Goal: Transaction & Acquisition: Subscribe to service/newsletter

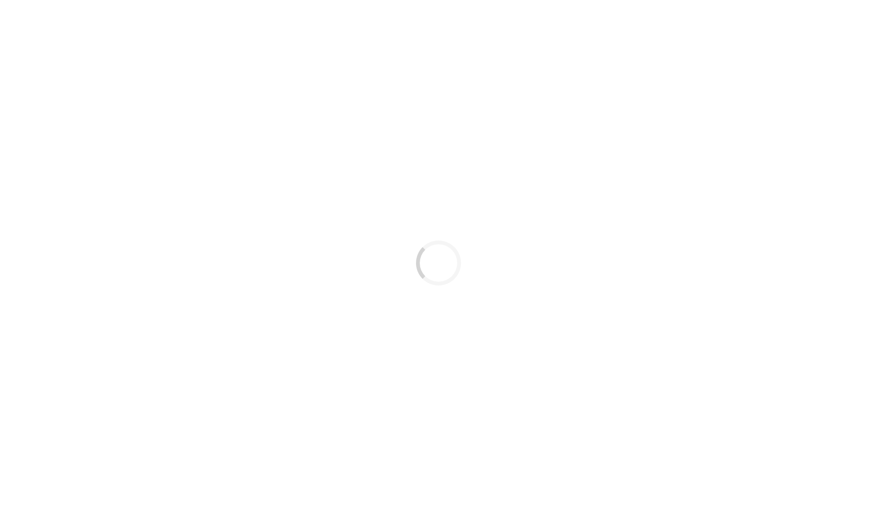
click at [327, 70] on div "Loading..." at bounding box center [438, 263] width 877 height 526
click at [552, 80] on div "Loading..." at bounding box center [438, 263] width 877 height 526
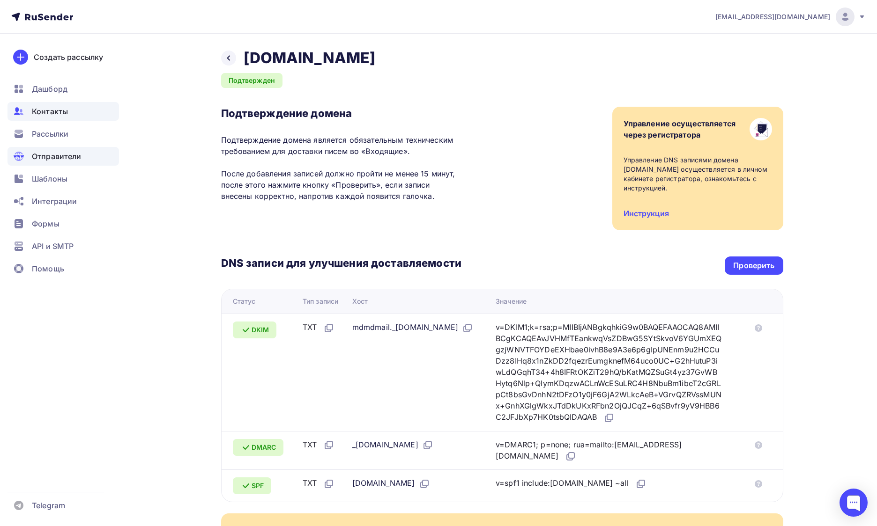
click at [73, 108] on div "Контакты" at bounding box center [62, 111] width 111 height 19
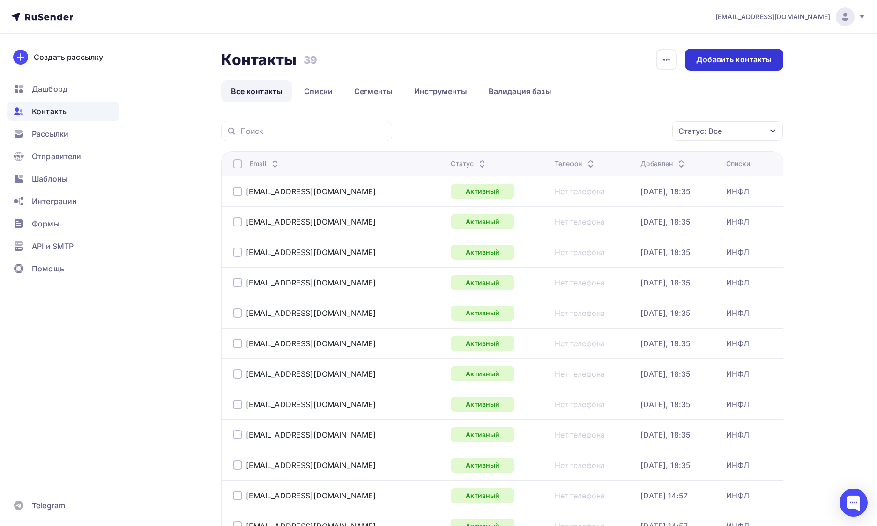
click at [710, 54] on div "Добавить контакты" at bounding box center [733, 59] width 75 height 11
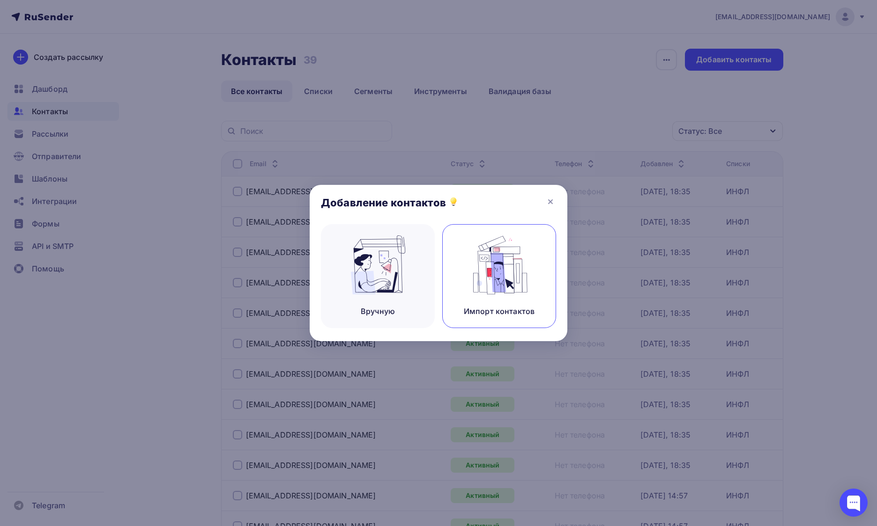
click at [512, 259] on img at bounding box center [499, 265] width 63 height 59
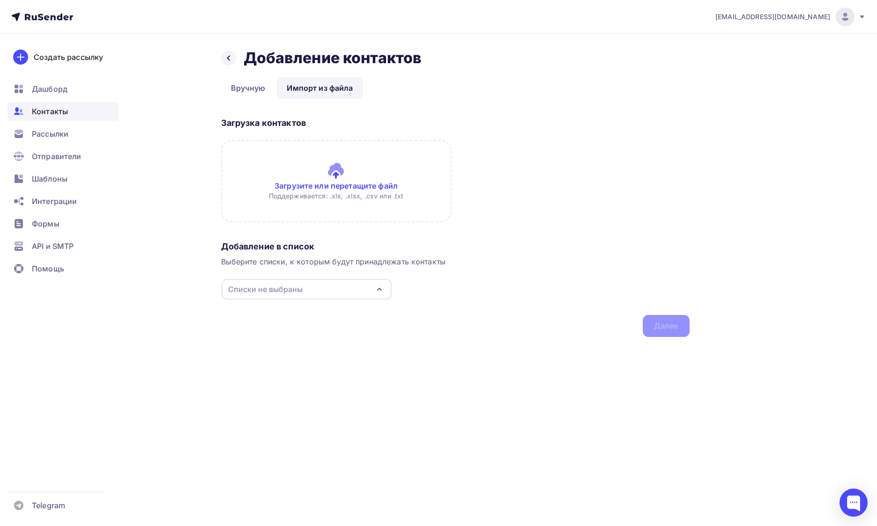
click at [336, 169] on input "file" at bounding box center [336, 181] width 230 height 82
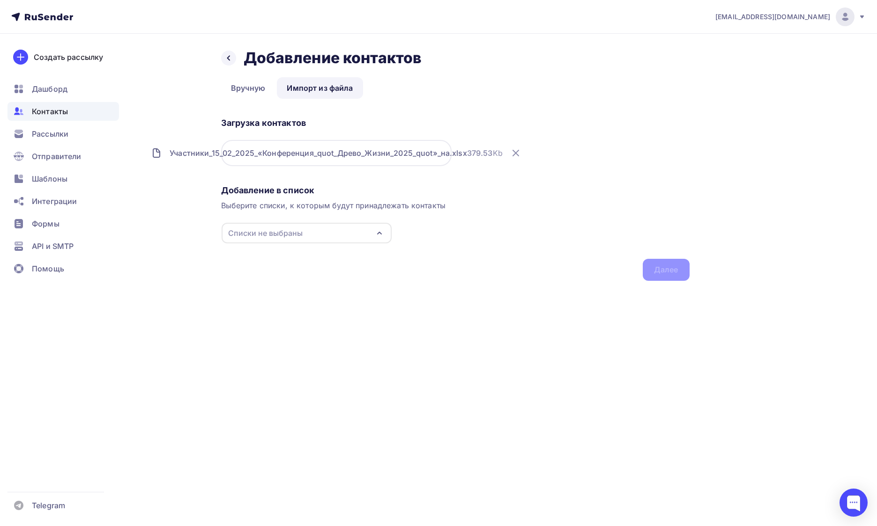
click at [349, 240] on div "Списки не выбраны" at bounding box center [307, 233] width 170 height 21
click at [288, 296] on div "Создать список" at bounding box center [306, 302] width 151 height 15
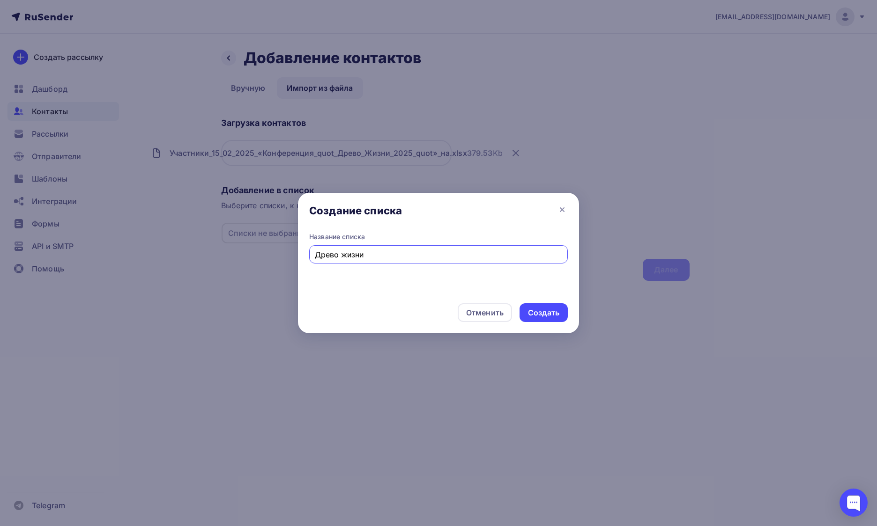
type input "Древо жизни"
click at [535, 304] on div "Создать" at bounding box center [543, 312] width 48 height 19
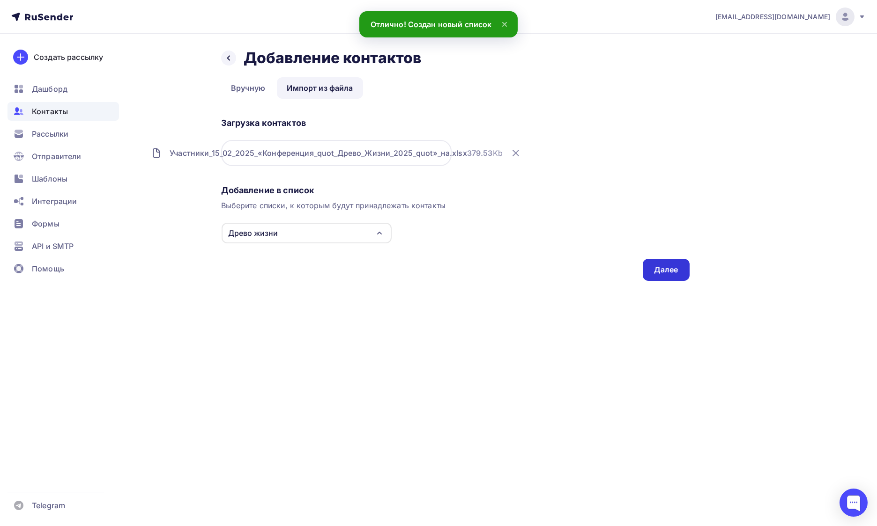
click at [665, 272] on div "Далее" at bounding box center [666, 270] width 24 height 11
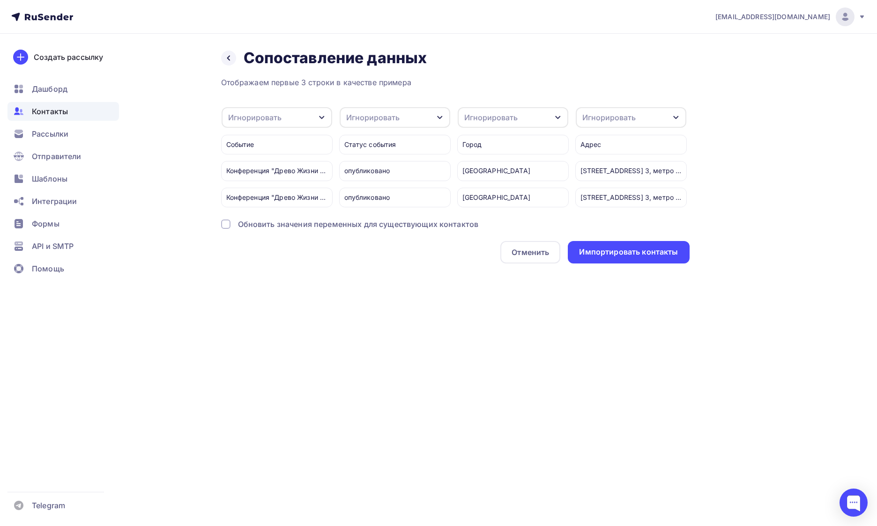
click at [305, 118] on div "Игнорировать" at bounding box center [277, 117] width 111 height 21
click at [396, 110] on div "Игнорировать" at bounding box center [395, 117] width 111 height 21
click at [409, 119] on div "Игнорировать" at bounding box center [395, 117] width 111 height 21
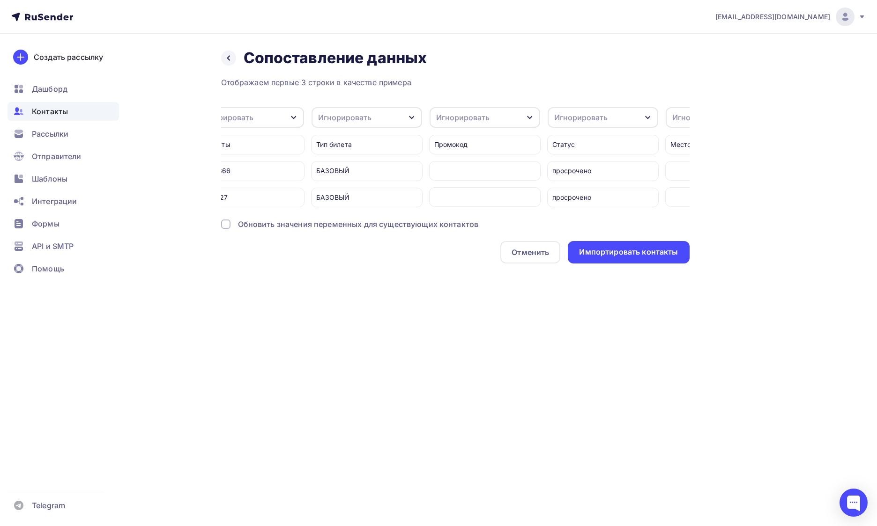
scroll to position [0, 2012]
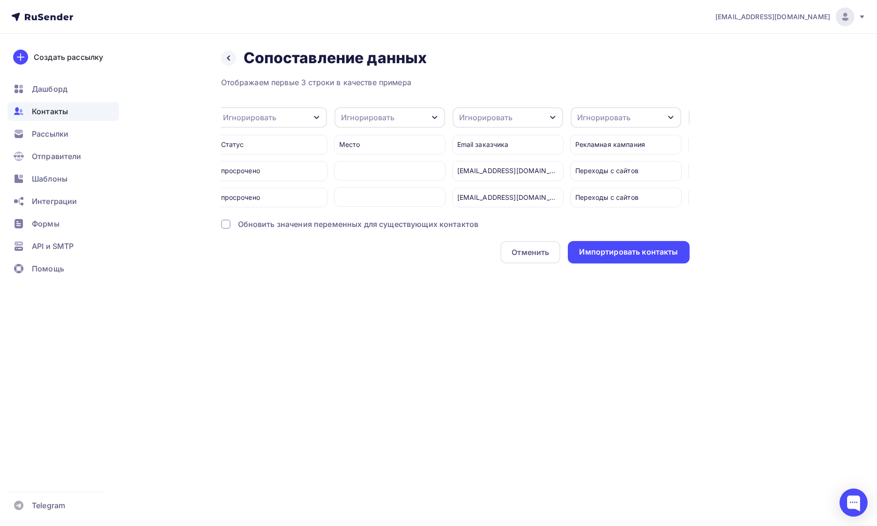
click at [481, 116] on div "Игнорировать" at bounding box center [485, 117] width 53 height 11
click at [457, 105] on div "Отображаем первые 3 строки в качестве примера Игнорировать Игнорировать Имя Тел…" at bounding box center [455, 170] width 468 height 187
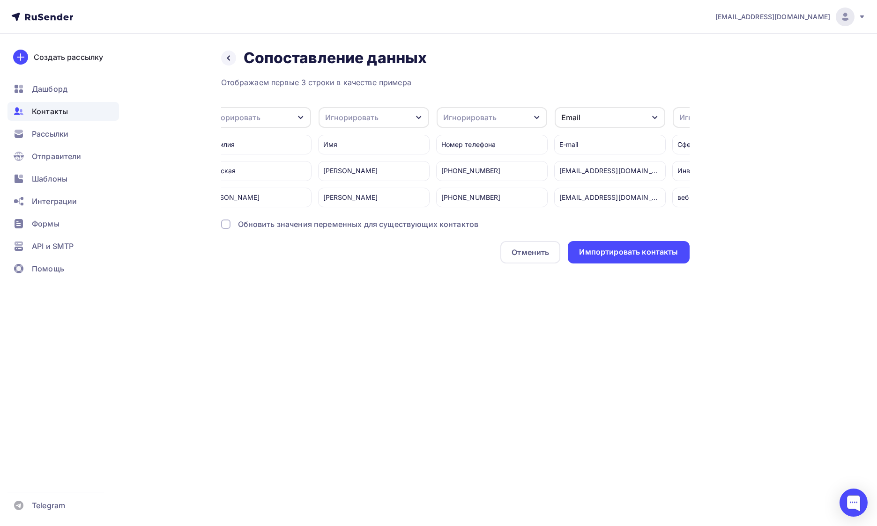
scroll to position [0, 3302]
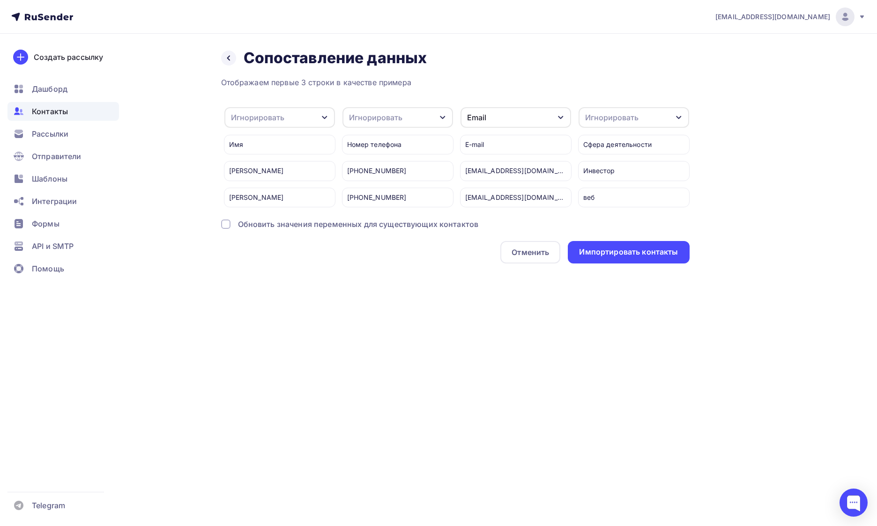
click at [406, 116] on div "Игнорировать" at bounding box center [397, 117] width 111 height 21
click at [378, 187] on div "Телефон" at bounding box center [380, 192] width 54 height 11
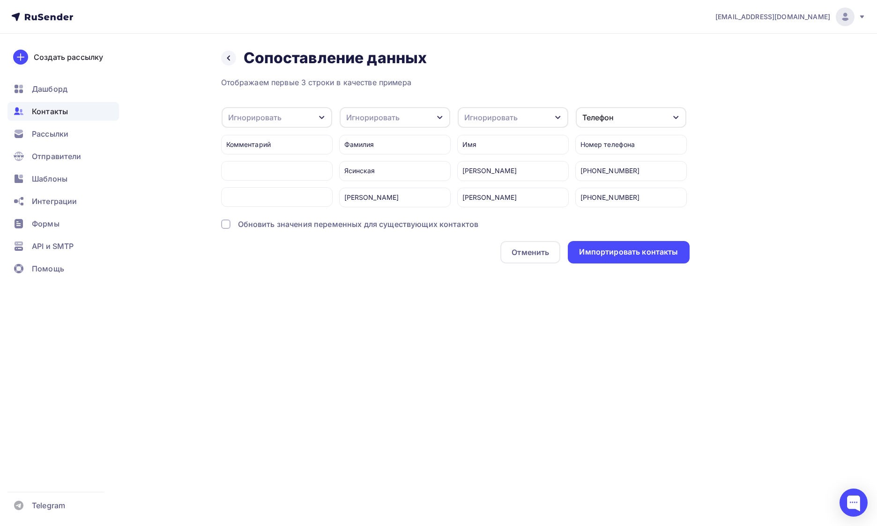
scroll to position [0, 3050]
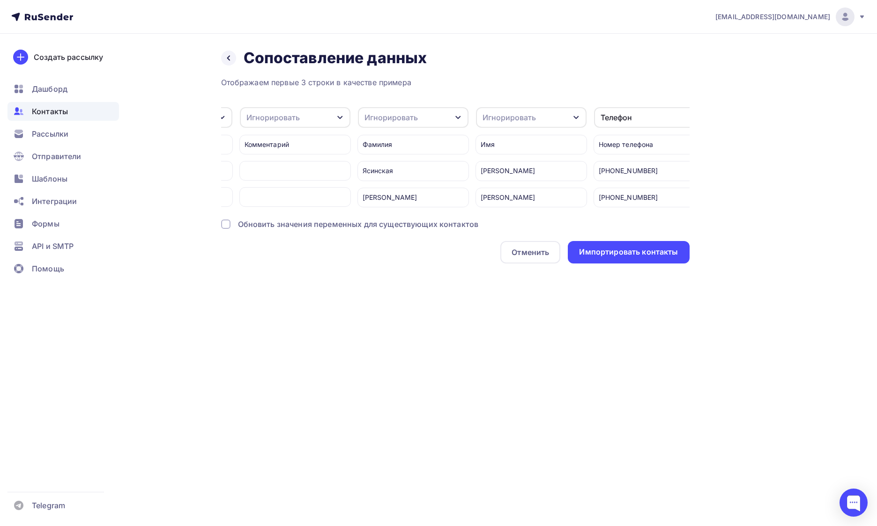
click at [400, 122] on div "Игнорировать" at bounding box center [390, 117] width 53 height 11
click at [505, 118] on div "Игнорировать" at bounding box center [508, 117] width 53 height 11
click at [492, 190] on div "Имя" at bounding box center [514, 192] width 54 height 11
click at [428, 122] on div "Игнорировать" at bounding box center [413, 117] width 111 height 21
click at [408, 204] on div "Создать поле" at bounding box center [396, 207] width 66 height 23
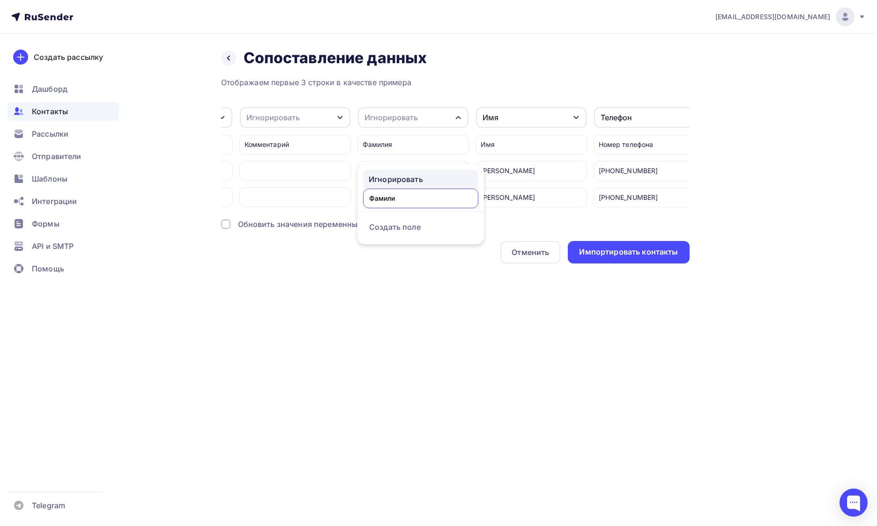
type input "Фамилия"
click at [424, 222] on ul "Игнорировать Фамилия Создать поле" at bounding box center [420, 204] width 126 height 80
click at [335, 157] on div "Комментарий" at bounding box center [294, 167] width 111 height 79
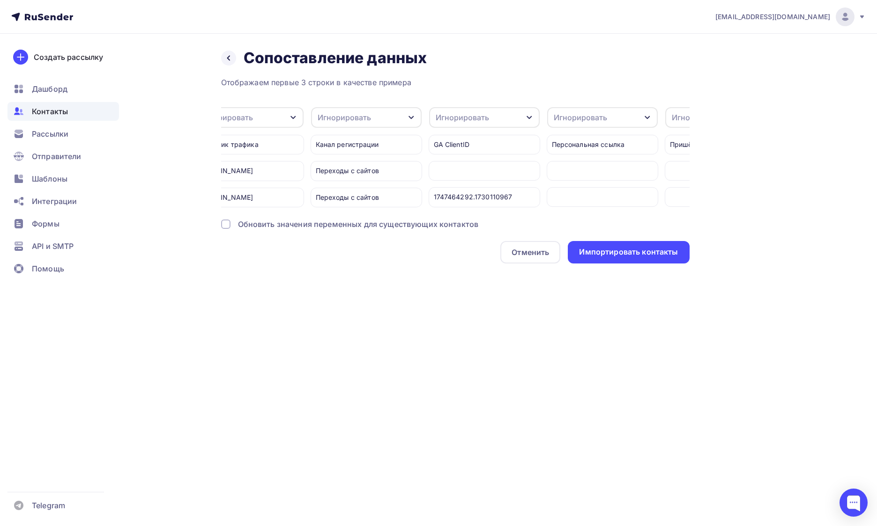
scroll to position [0, 2504]
click at [639, 247] on div "Импортировать контакты" at bounding box center [628, 252] width 99 height 11
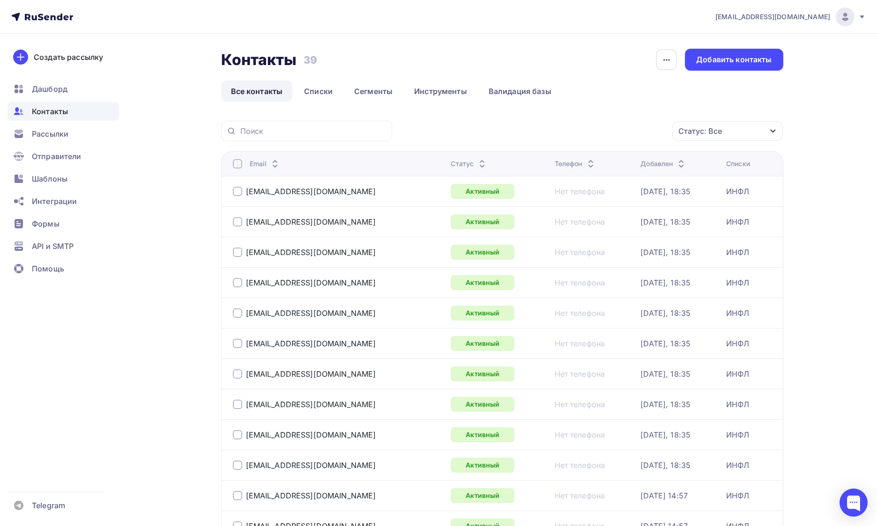
click at [89, 111] on div "Контакты" at bounding box center [62, 111] width 111 height 19
click at [52, 114] on span "Контакты" at bounding box center [50, 111] width 36 height 11
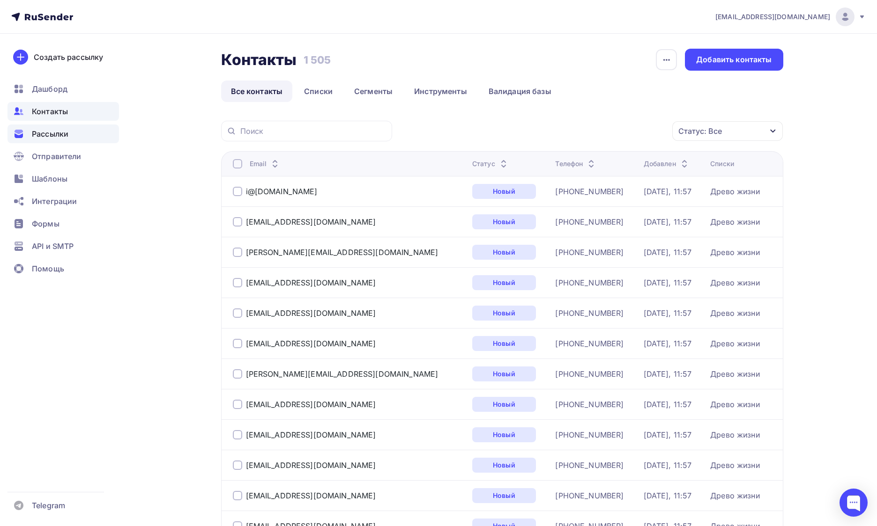
click at [71, 128] on div "Рассылки" at bounding box center [62, 134] width 111 height 19
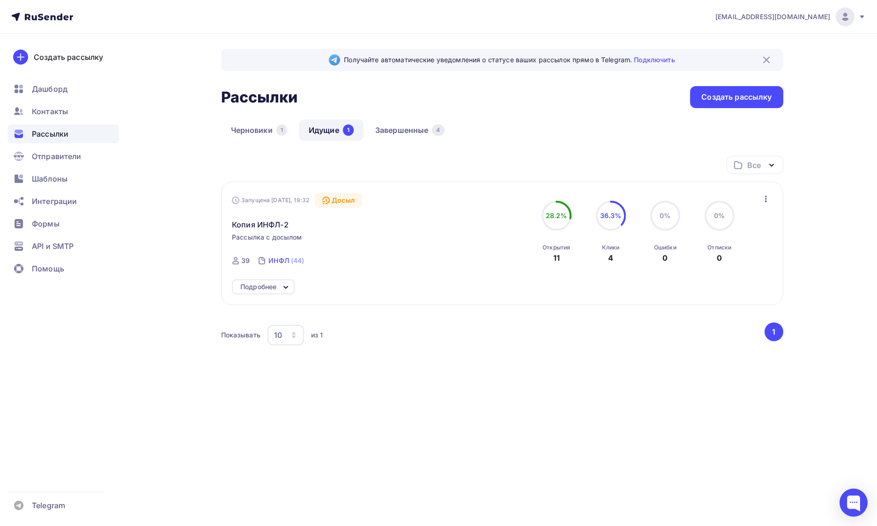
click at [283, 265] on div "ИНФЛ" at bounding box center [278, 260] width 21 height 9
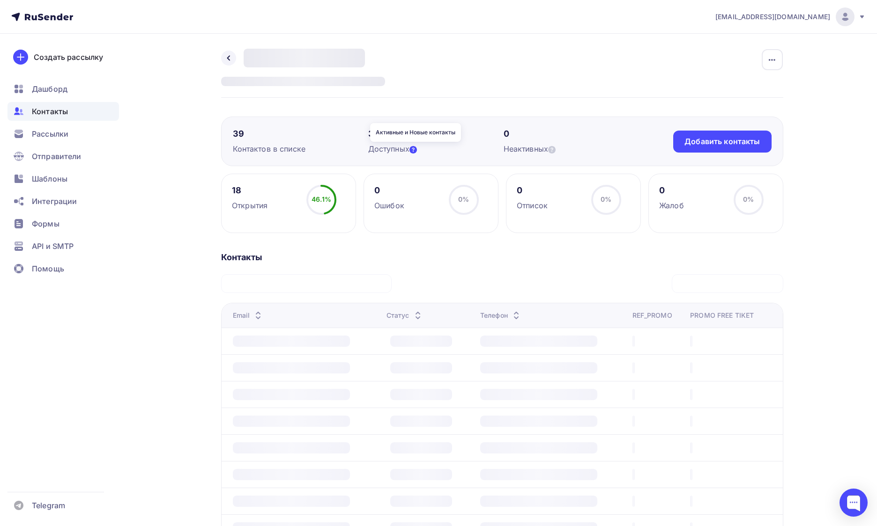
click at [416, 151] on icon at bounding box center [412, 149] width 7 height 7
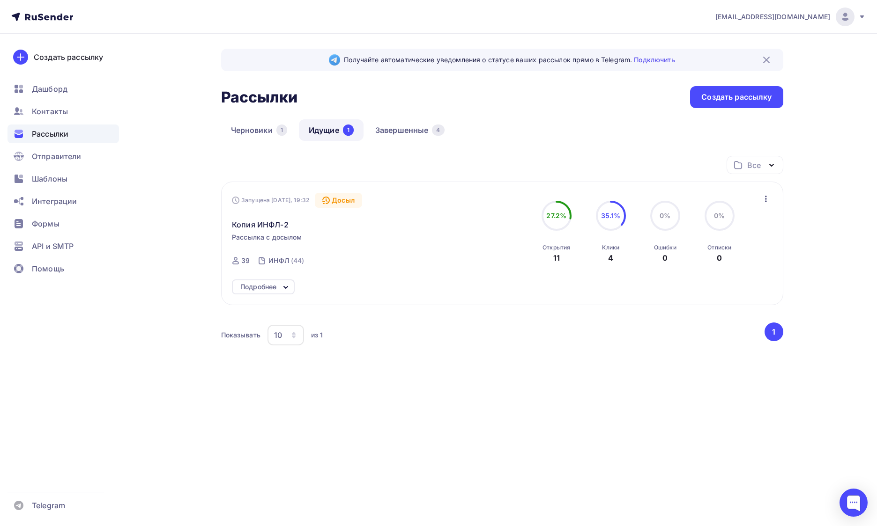
click at [392, 145] on div "Черновики 1 Идущие 1 Завершенные 4" at bounding box center [502, 137] width 562 height 37
click at [400, 132] on link "Завершенные 4" at bounding box center [409, 130] width 89 height 22
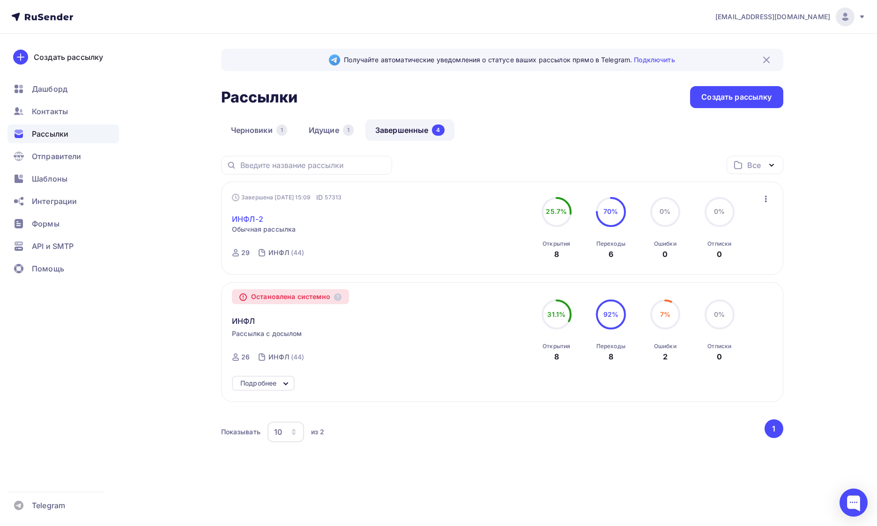
click at [253, 218] on link "ИНФЛ-2" at bounding box center [247, 219] width 31 height 11
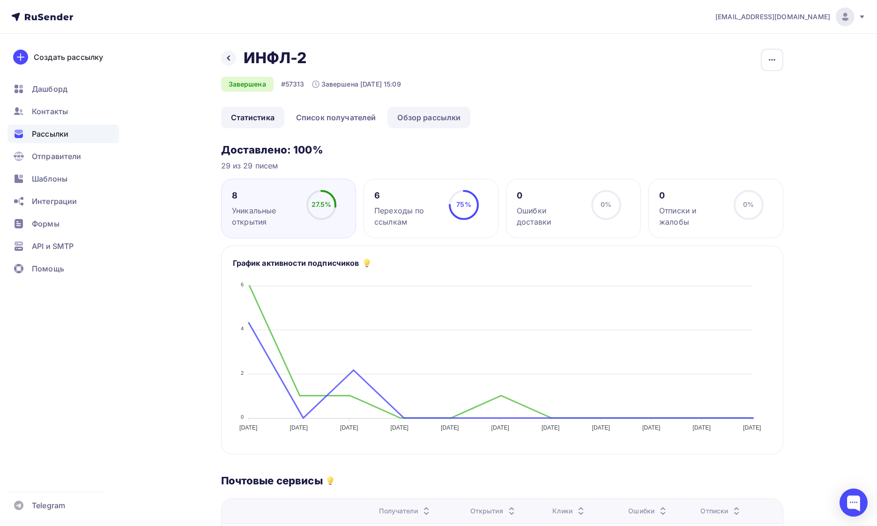
click at [419, 127] on link "Обзор рассылки" at bounding box center [428, 118] width 83 height 22
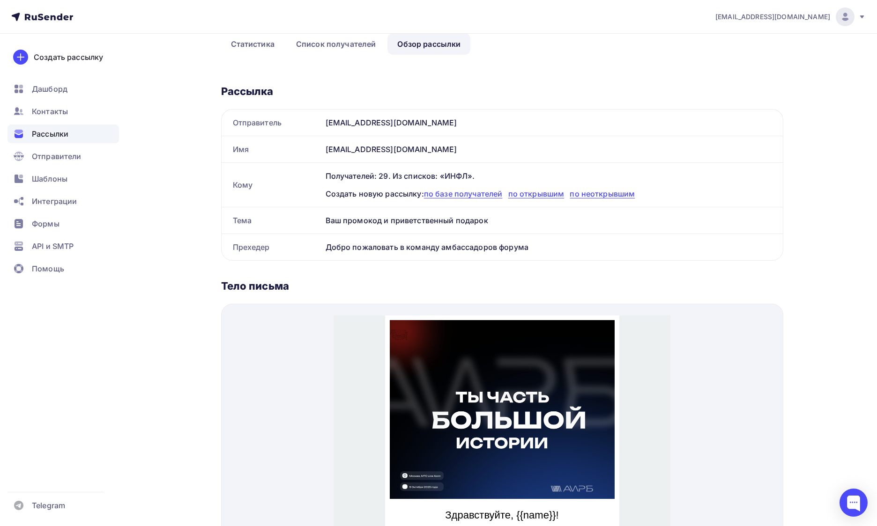
scroll to position [13, 0]
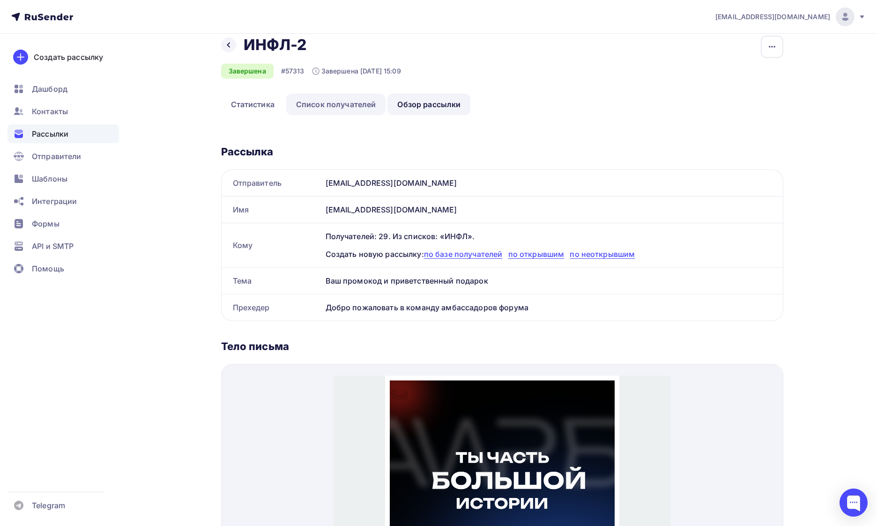
click at [347, 107] on link "Список получателей" at bounding box center [336, 105] width 100 height 22
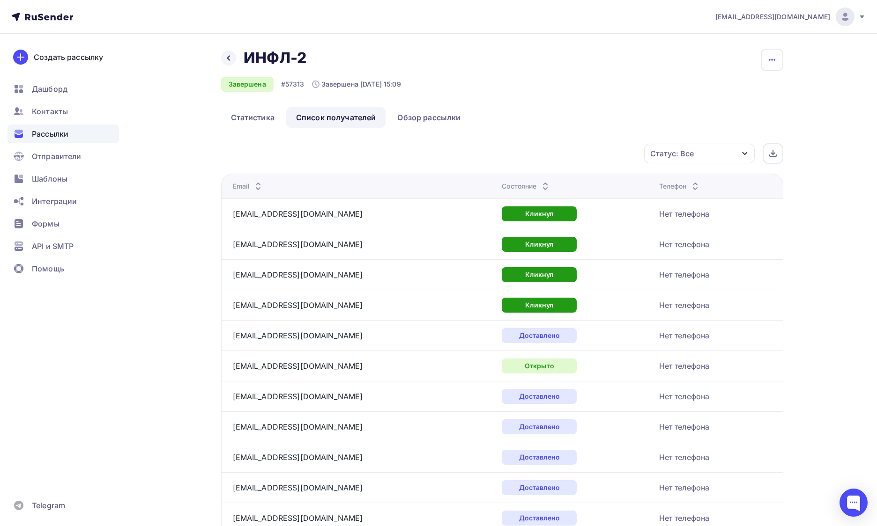
click at [777, 61] on button "button" at bounding box center [772, 60] width 22 height 22
click at [742, 94] on div "Копировать" at bounding box center [736, 89] width 90 height 11
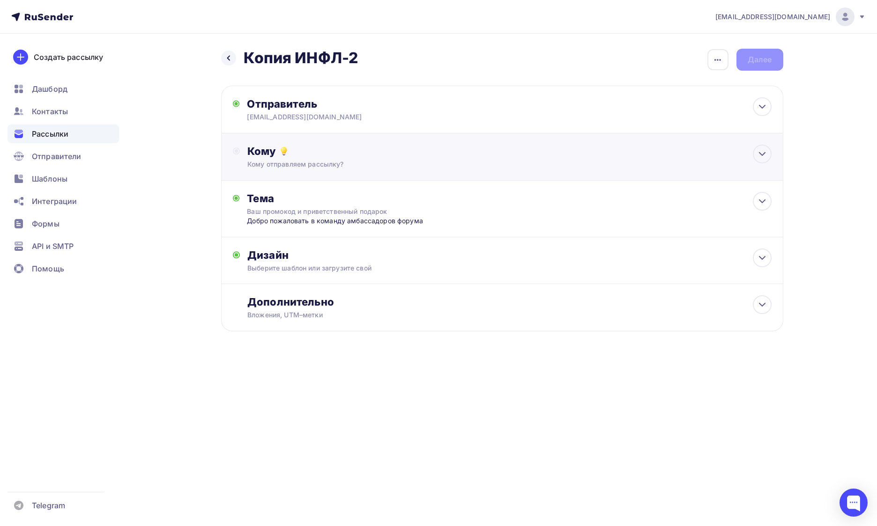
click at [632, 150] on div "Кому" at bounding box center [509, 151] width 524 height 13
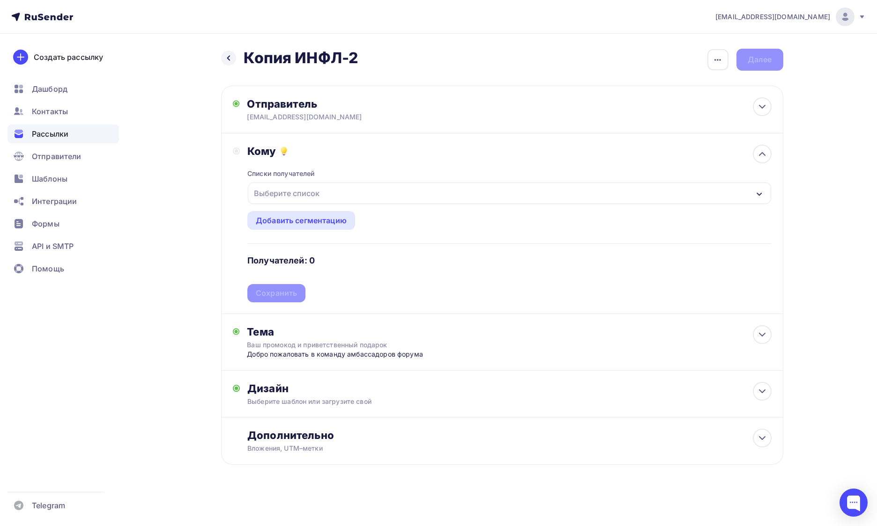
click at [333, 197] on div "Выберите список" at bounding box center [509, 194] width 523 height 22
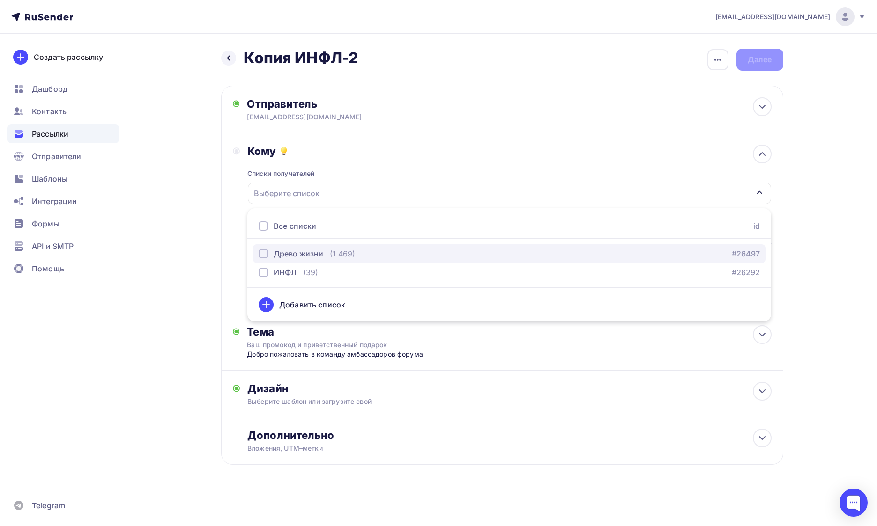
click at [319, 259] on div "Древо жизни" at bounding box center [299, 253] width 50 height 11
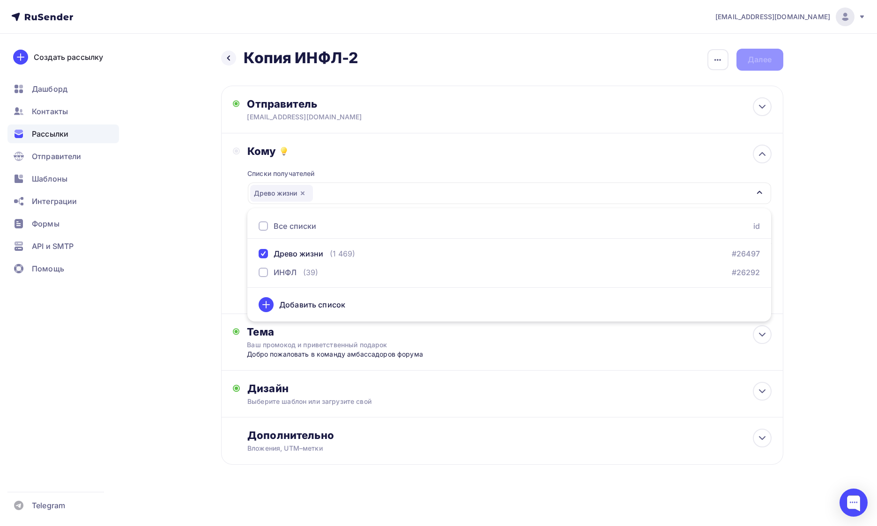
click at [393, 174] on div "Списки получателей Древо жизни Все списки id Древо жизни (1 469) #26497 ИНФЛ (3…" at bounding box center [509, 230] width 524 height 145
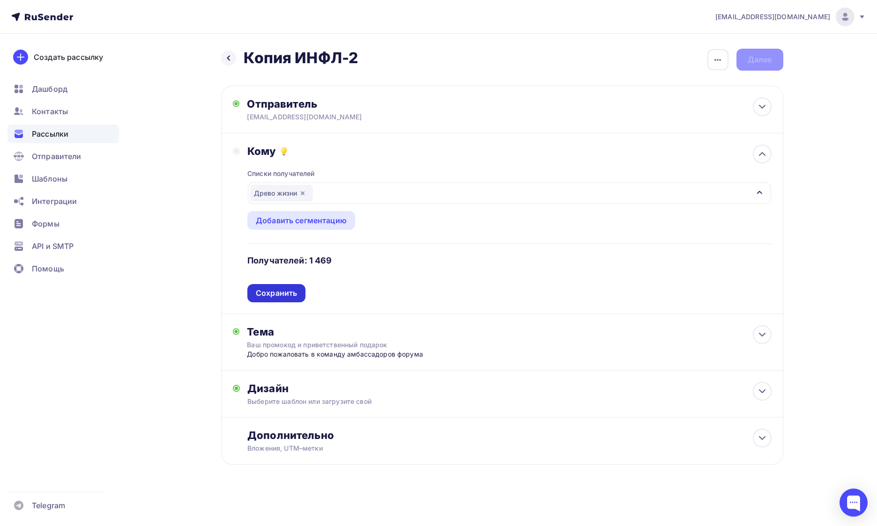
click at [289, 289] on div "Сохранить" at bounding box center [276, 293] width 41 height 11
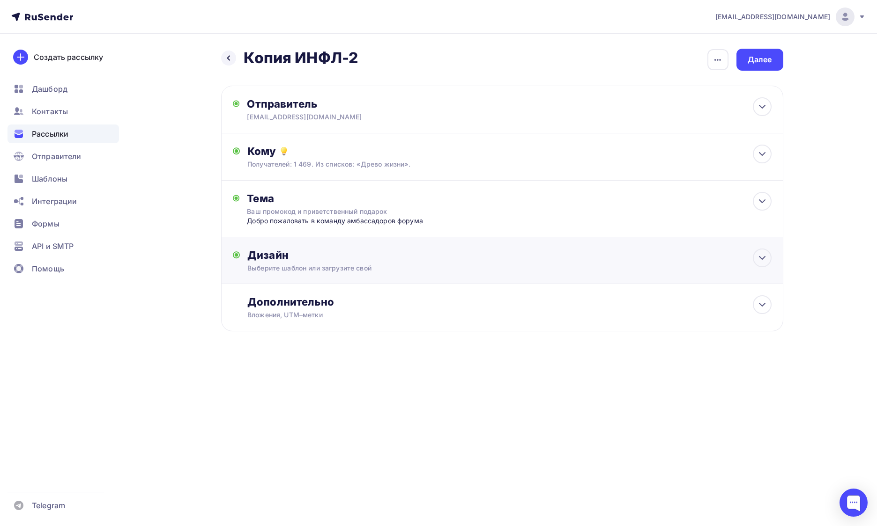
click at [324, 262] on div "Дизайн" at bounding box center [509, 255] width 524 height 13
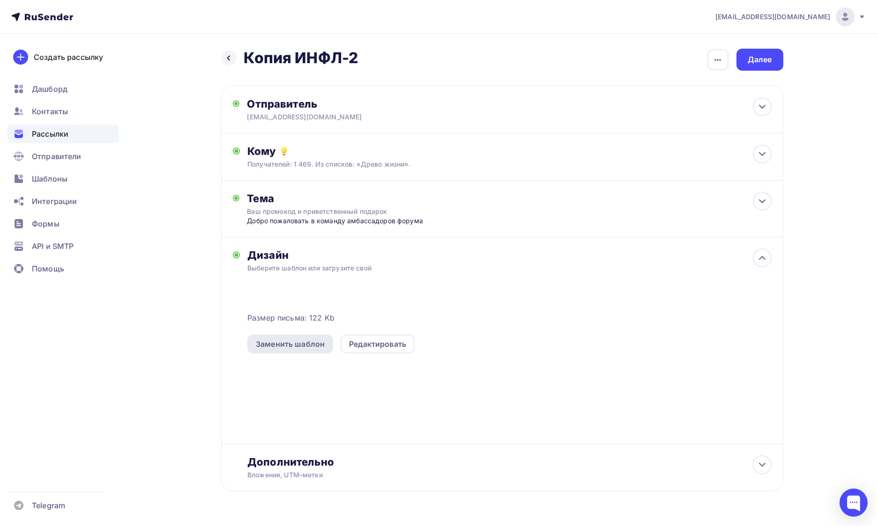
click at [313, 347] on div "Заменить шаблон" at bounding box center [290, 344] width 69 height 11
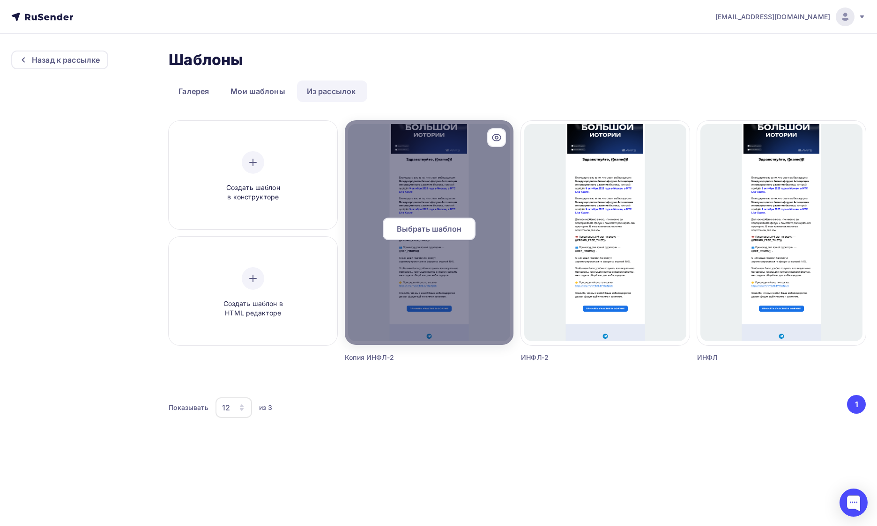
click at [435, 261] on div at bounding box center [429, 232] width 169 height 225
click at [445, 237] on div "Выбрать шаблон" at bounding box center [429, 229] width 93 height 22
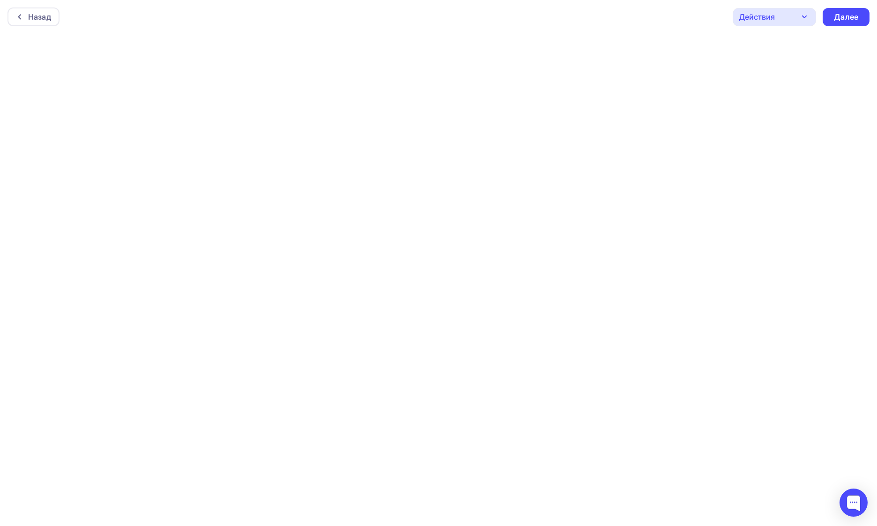
scroll to position [2, 0]
click at [845, 14] on div "Далее" at bounding box center [846, 14] width 24 height 11
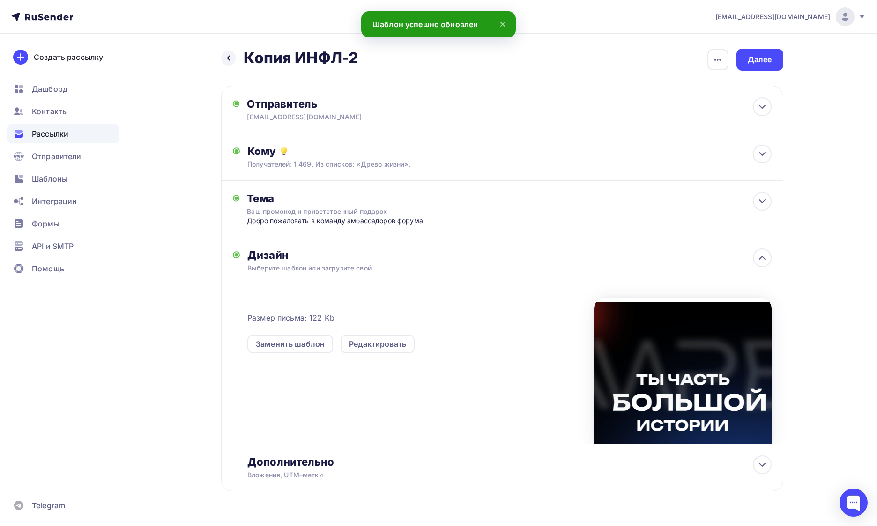
scroll to position [27, 0]
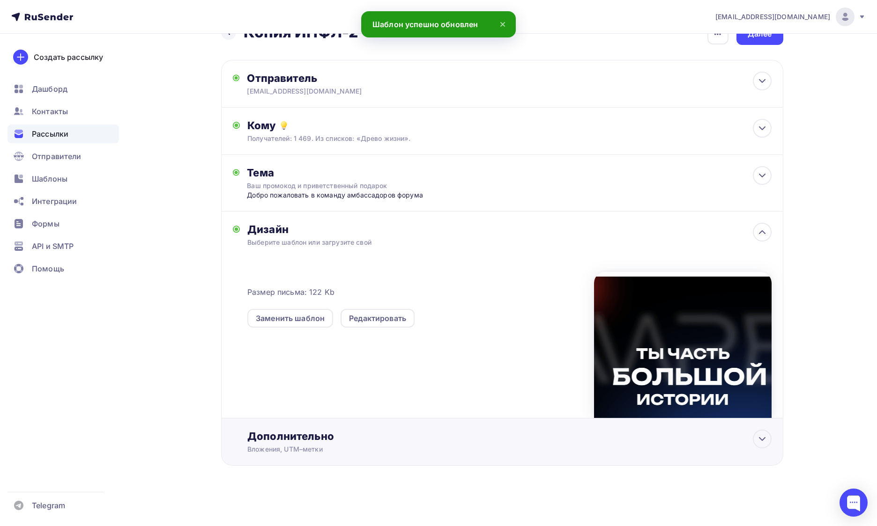
click at [444, 447] on div "Вложения, UTM–метки" at bounding box center [483, 449] width 472 height 9
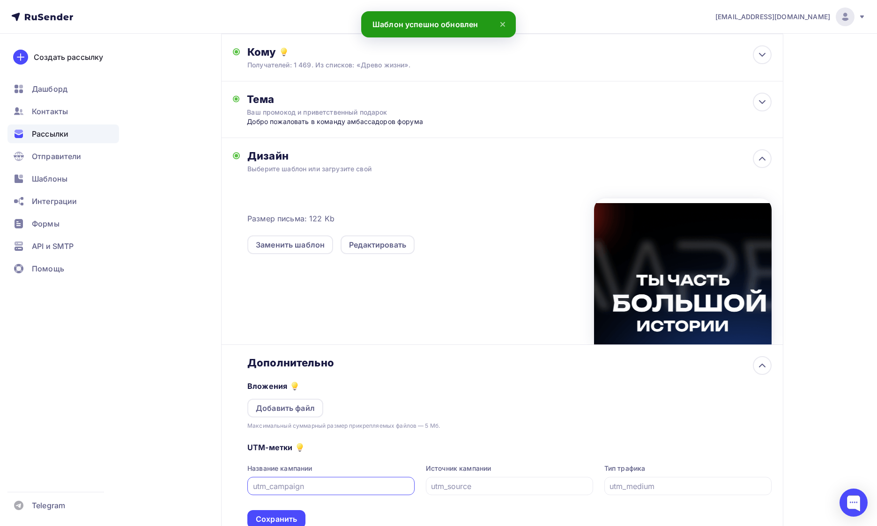
scroll to position [176, 0]
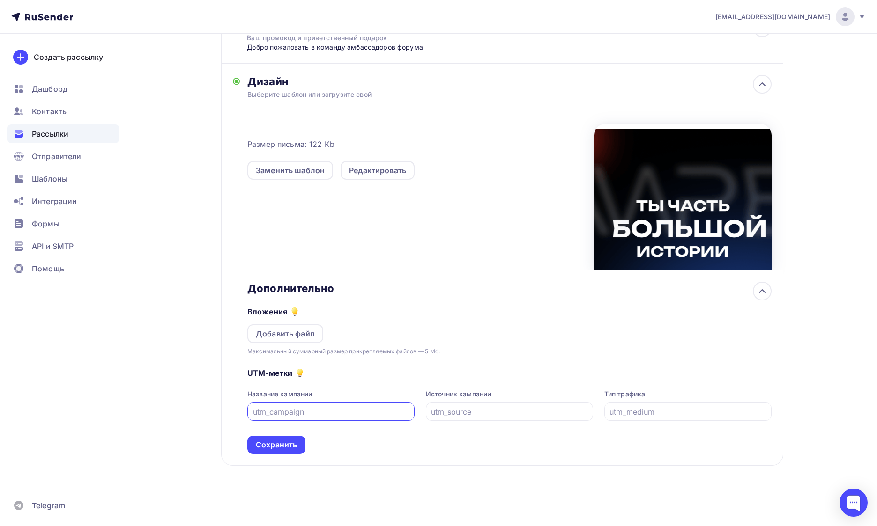
click at [682, 283] on div "Дополнительно" at bounding box center [509, 288] width 524 height 13
click at [762, 293] on icon at bounding box center [761, 291] width 11 height 11
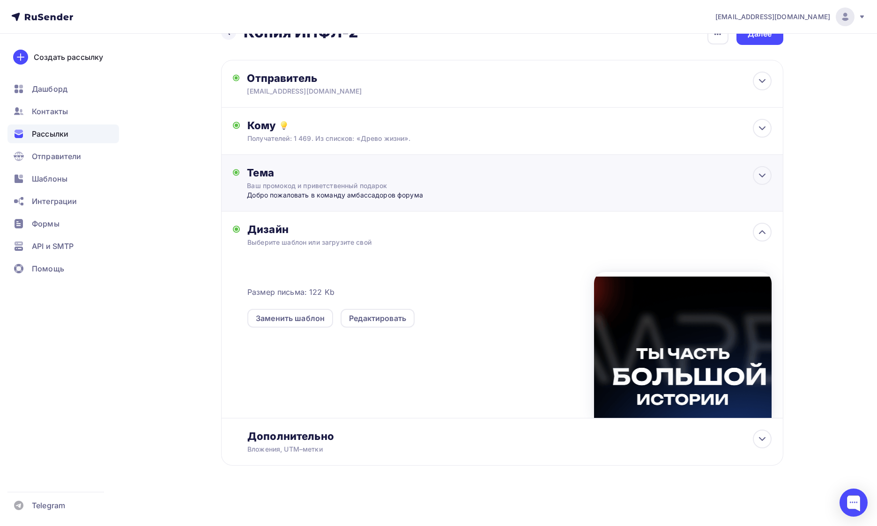
scroll to position [0, 0]
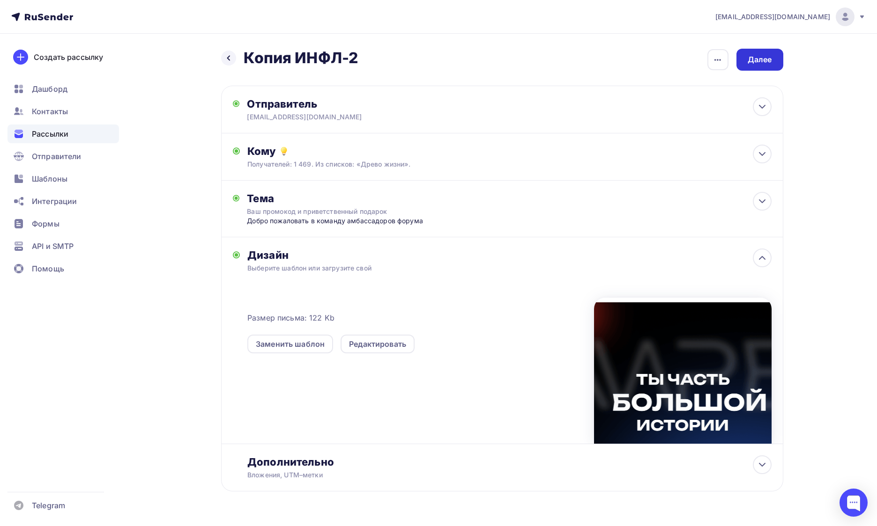
click at [775, 54] on div "Далее" at bounding box center [759, 60] width 47 height 22
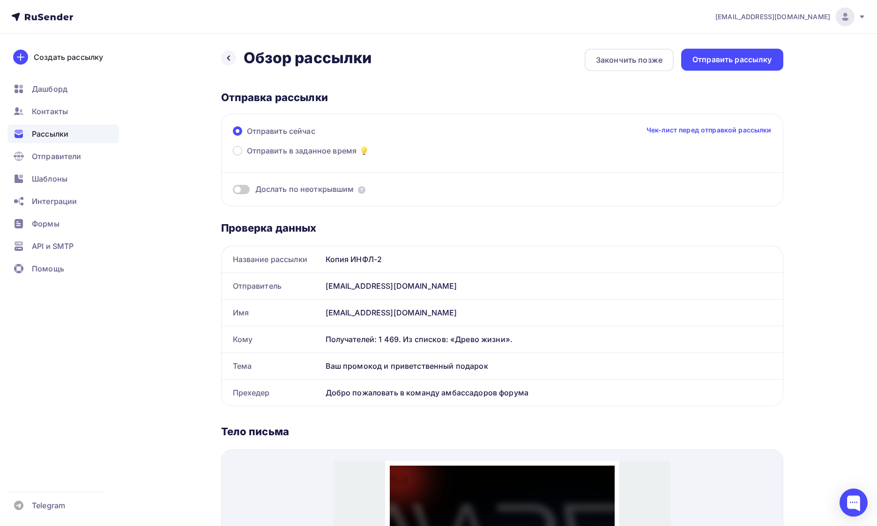
click at [371, 261] on div "Копия ИНФЛ-2" at bounding box center [552, 259] width 461 height 26
click at [377, 259] on div "Копия ИНФЛ-2" at bounding box center [552, 259] width 461 height 26
click at [249, 190] on span at bounding box center [241, 189] width 17 height 9
click at [233, 191] on input "checkbox" at bounding box center [233, 191] width 0 height 0
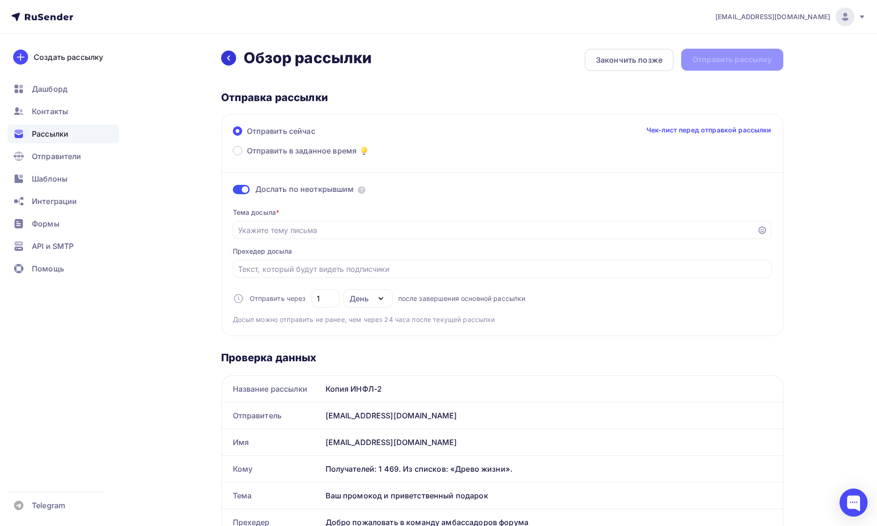
click at [230, 61] on icon at bounding box center [228, 57] width 7 height 7
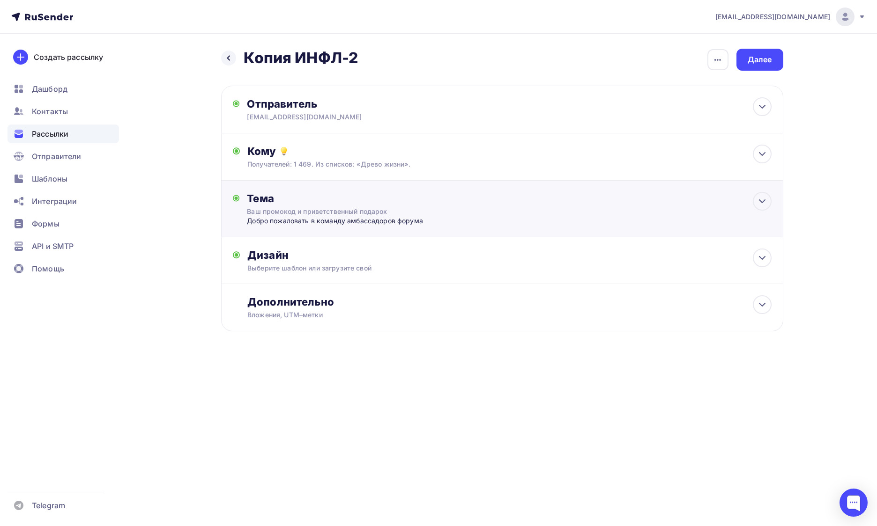
click at [355, 201] on div "Тема" at bounding box center [339, 198] width 185 height 13
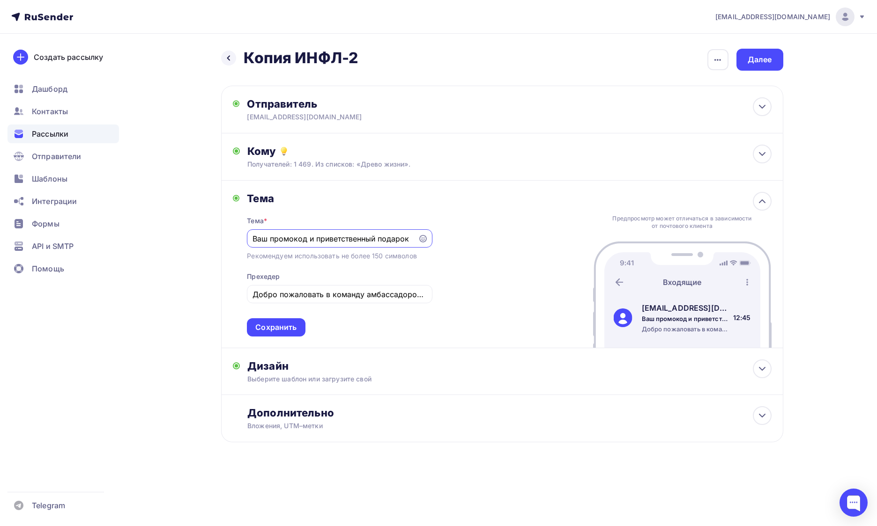
click at [345, 239] on input "Ваш промокод и приветственный подарок" at bounding box center [332, 238] width 160 height 11
type input "П"
paste input "🌿 От «Tree of Life» к новым возможностям: приглашаем на форум АИРБ"
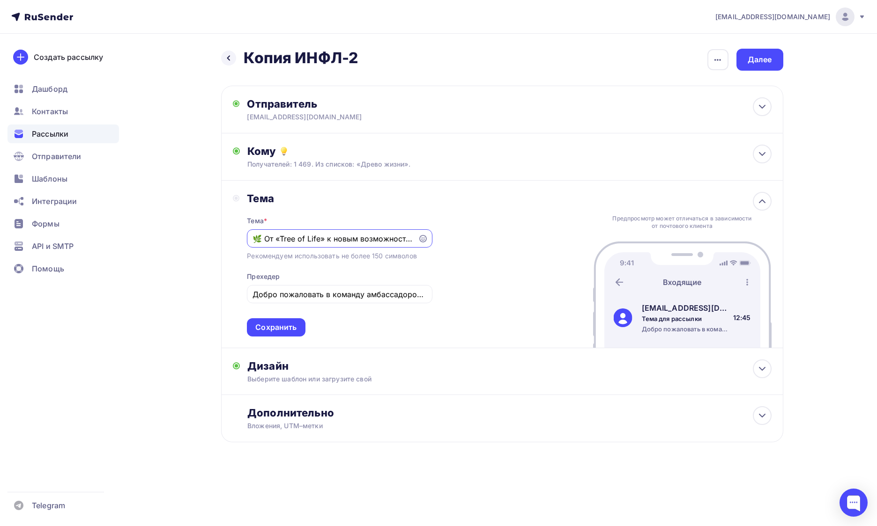
scroll to position [0, 109]
type input "🌿 От «Tree of Life» к новым возможностям: приглашаем на форум АИРБ"
click at [318, 290] on input "Добро пожаловать в команду амбассадоров форума" at bounding box center [339, 294] width 174 height 11
click at [358, 293] on input "Добро пожаловать в команду амбассадоров форума" at bounding box center [339, 294] width 174 height 11
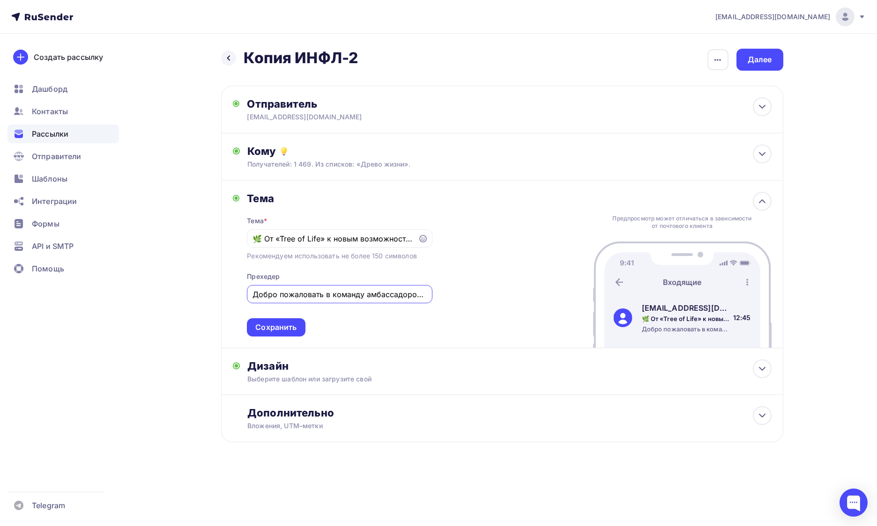
click at [358, 293] on input "Добро пожаловать в команду амбассадоров форума" at bounding box center [339, 294] width 174 height 11
paste input "дохновлялись на «Tree of Life»? Приходите на форум, где идеи становятся делом"
type input "Вдохновлялись на «Tree of Life»? Приходите на форум, где идеи становятся делом"
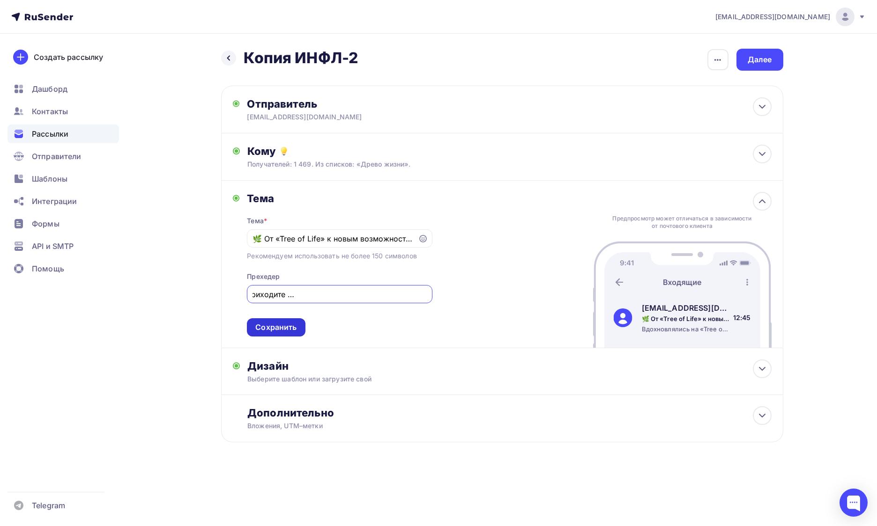
click at [295, 330] on div "Сохранить" at bounding box center [275, 327] width 41 height 11
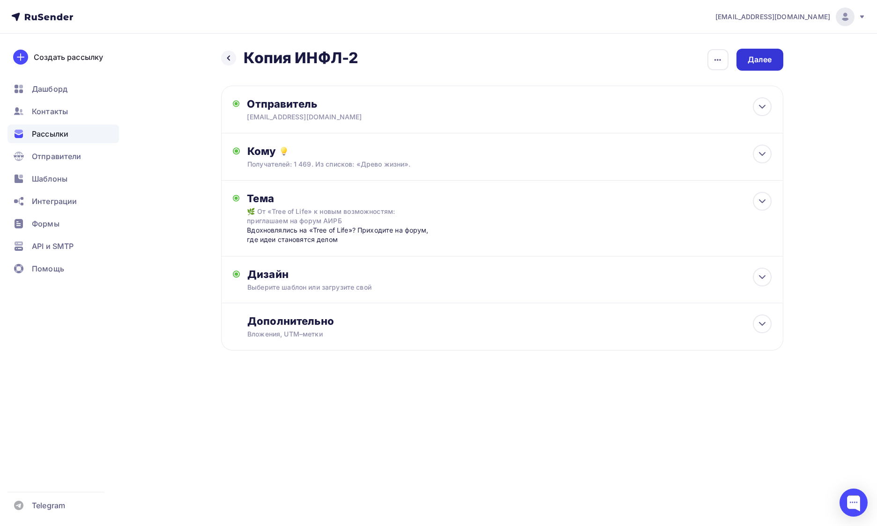
click at [762, 63] on div "Далее" at bounding box center [759, 59] width 24 height 11
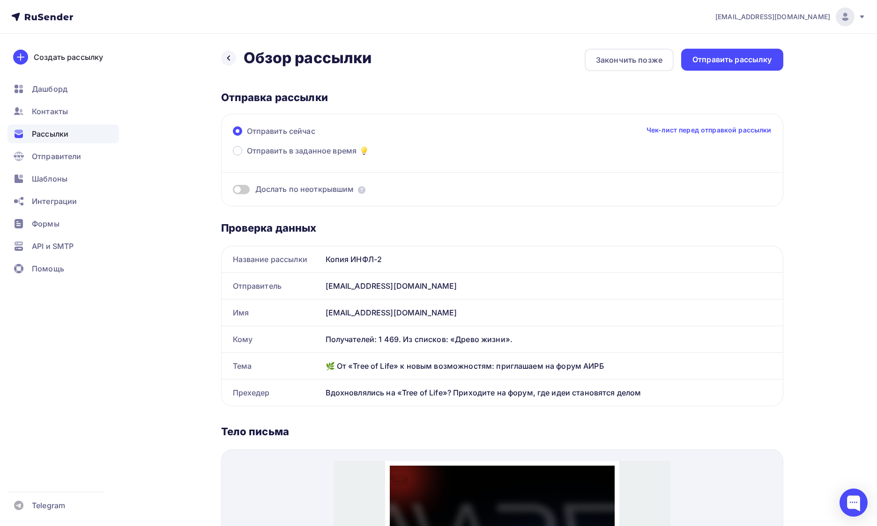
click at [301, 186] on span "Дослать по неоткрывшим" at bounding box center [304, 189] width 99 height 11
click at [240, 190] on span at bounding box center [241, 189] width 17 height 9
click at [233, 191] on input "checkbox" at bounding box center [233, 191] width 0 height 0
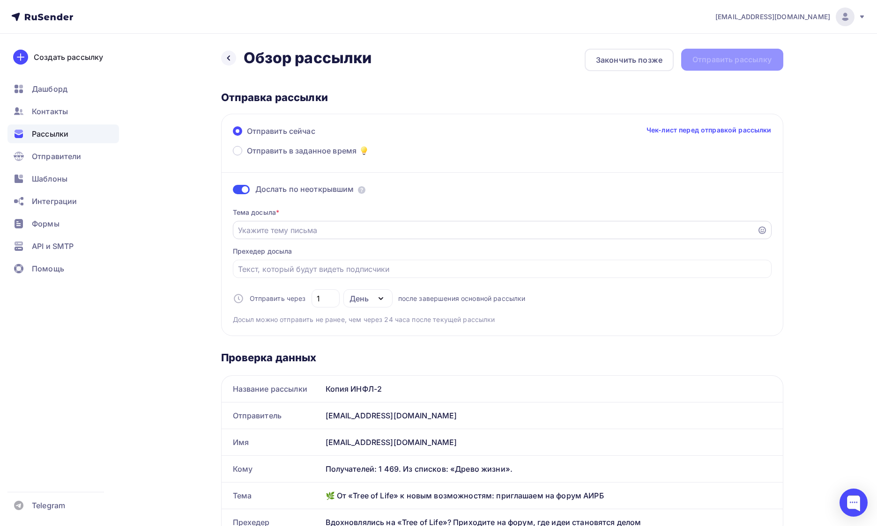
click at [281, 232] on input "Отправить в заданное время" at bounding box center [495, 230] width 514 height 11
paste input "🌿 От «Tree of Life» к новым возможностям: приглашаем на форум АИРБ"
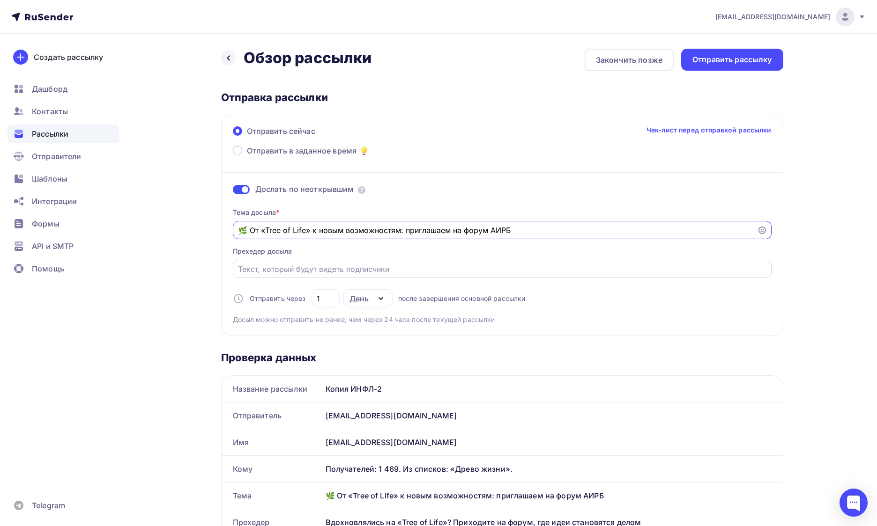
type input "🌿 От «Tree of Life» к новым возможностям: приглашаем на форум АИРБ"
click at [302, 268] on input "Отправить в заданное время" at bounding box center [502, 269] width 528 height 11
paste input "Новый шаг в развитии — Международный бизнес-форум АИРБ"
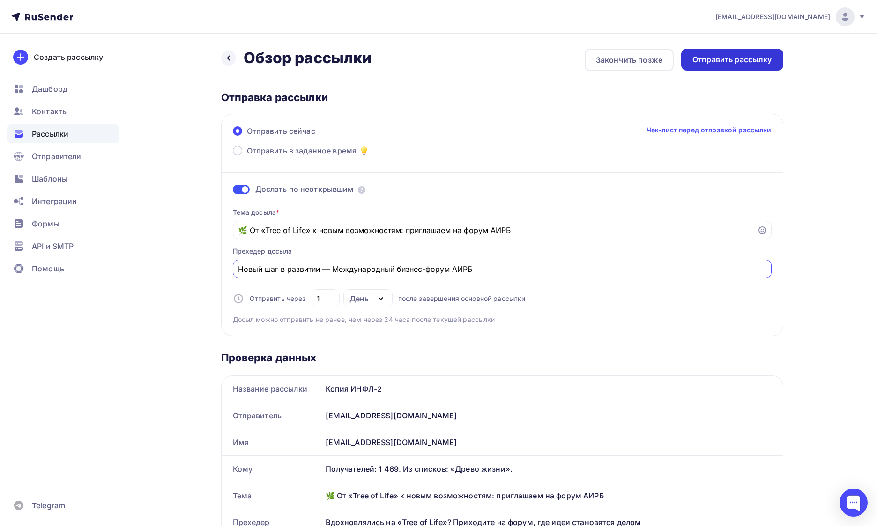
type input "Новый шаг в развитии — Международный бизнес-форум АИРБ"
click at [720, 66] on div "Отправить рассылку" at bounding box center [732, 60] width 102 height 22
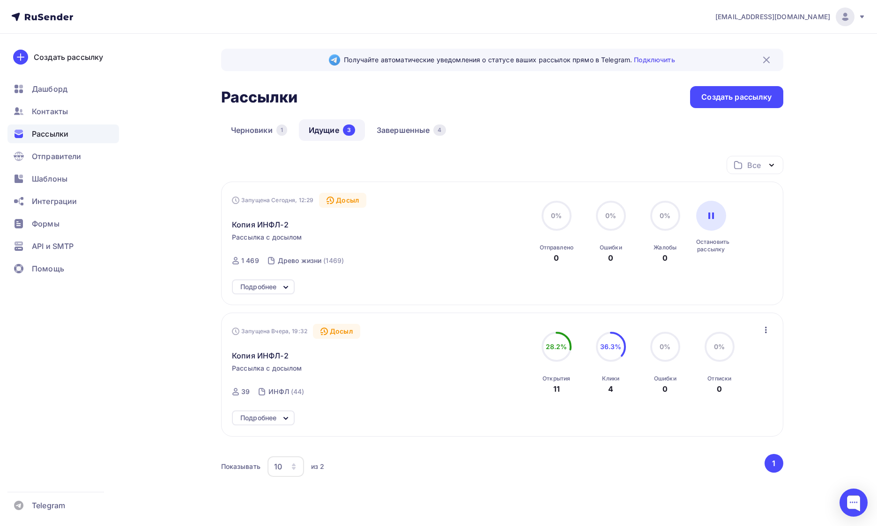
click at [286, 286] on icon at bounding box center [285, 287] width 11 height 11
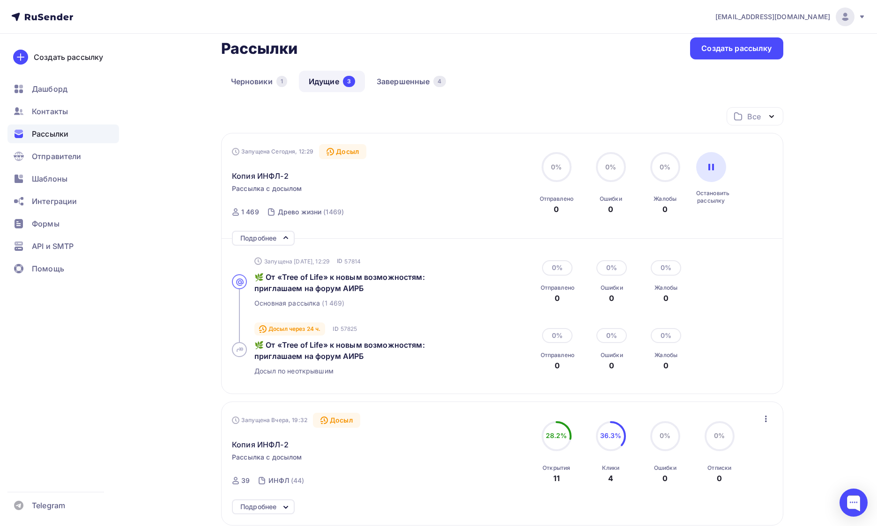
scroll to position [49, 0]
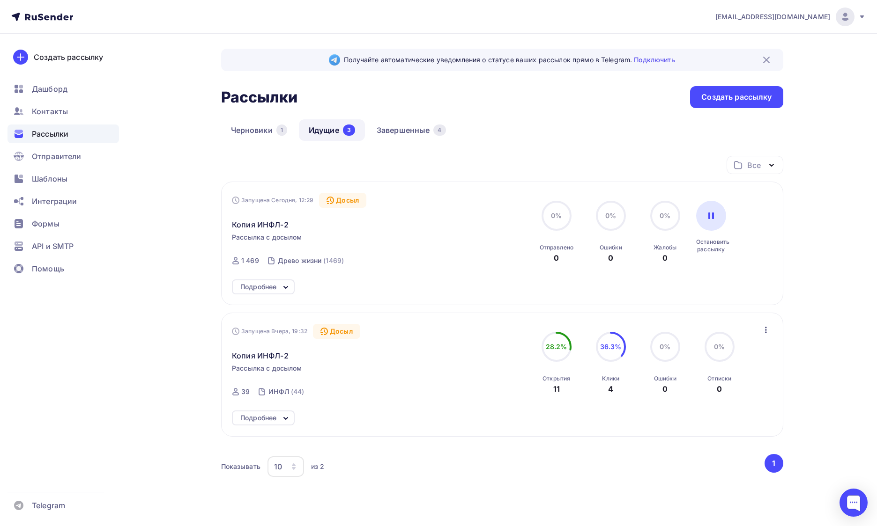
click at [266, 292] on div "Подробнее" at bounding box center [258, 286] width 36 height 11
click at [273, 288] on div "Подробнее" at bounding box center [258, 286] width 36 height 11
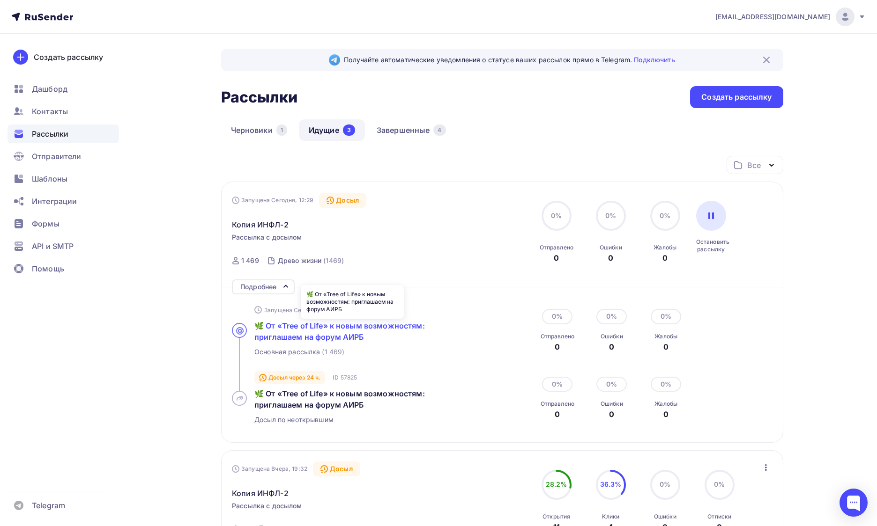
click at [297, 329] on span "🌿 От «Tree of Life» к новым возможностям: приглашаем на форум АИРБ" at bounding box center [339, 331] width 170 height 21
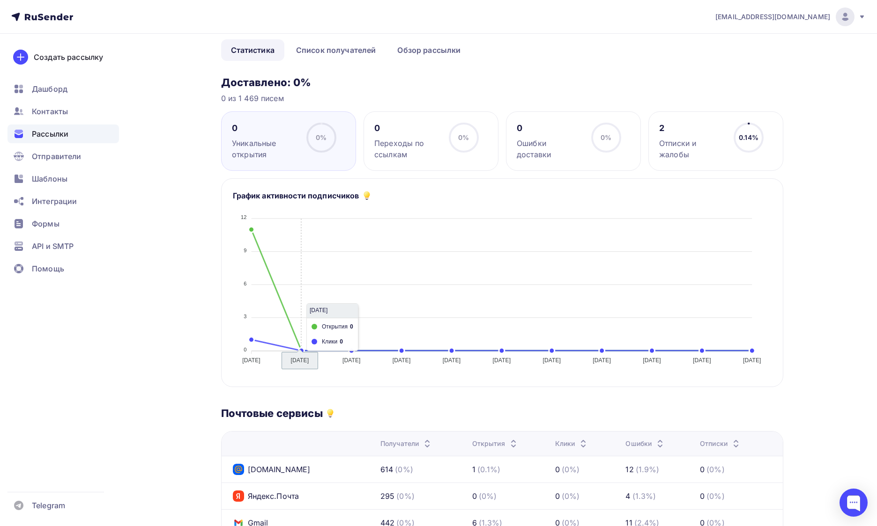
scroll to position [34, 0]
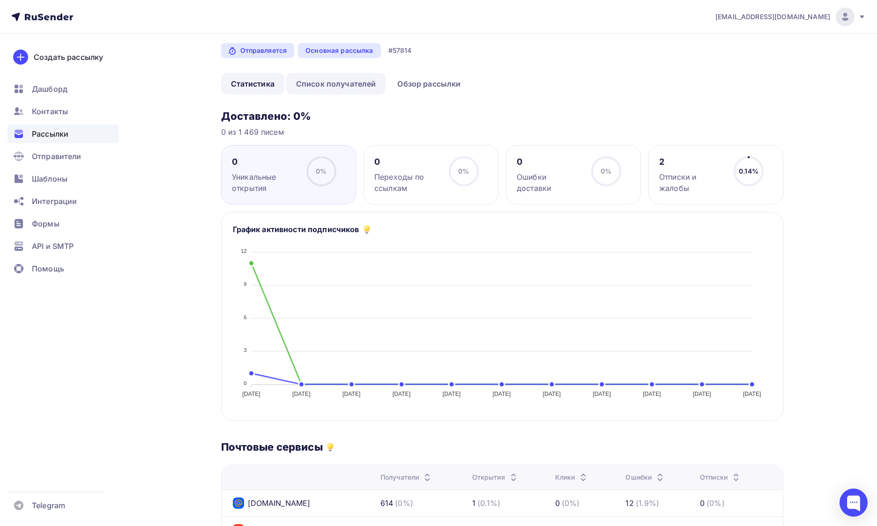
click at [333, 83] on link "Список получателей" at bounding box center [336, 84] width 100 height 22
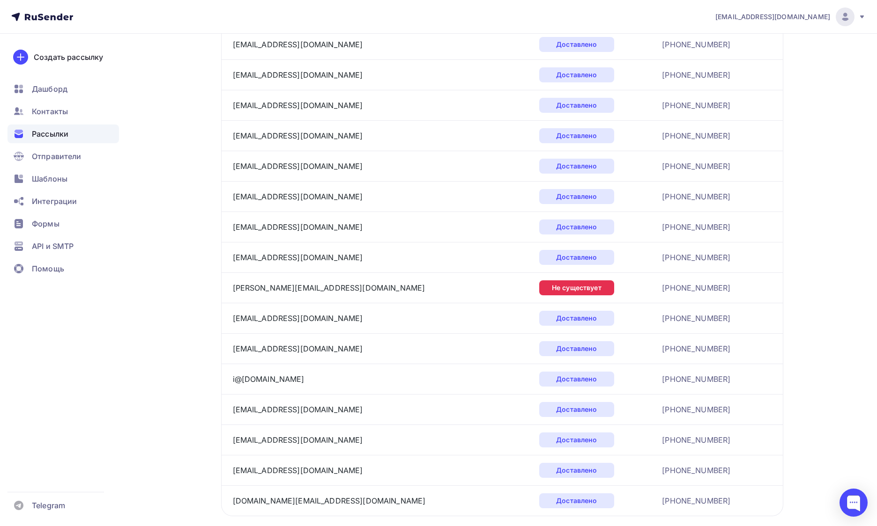
scroll to position [1268, 0]
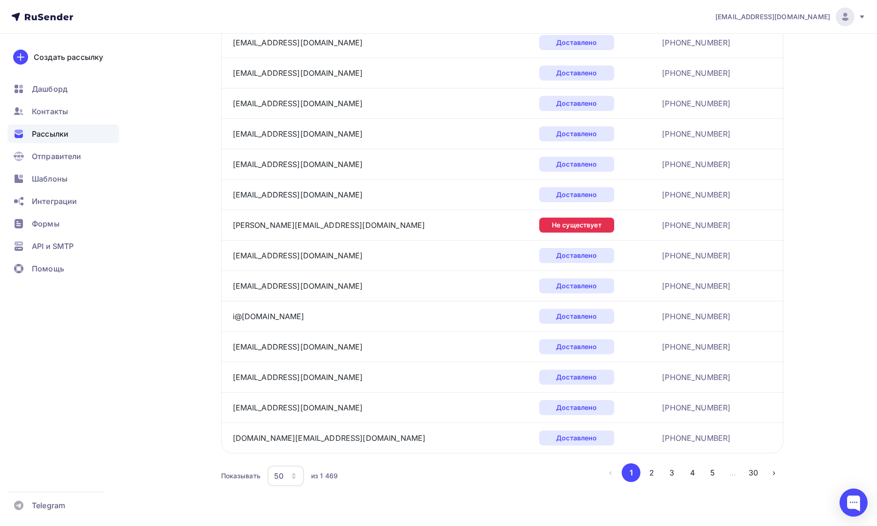
click at [539, 220] on div "Не существует" at bounding box center [576, 225] width 75 height 15
click at [653, 466] on button "2" at bounding box center [651, 473] width 19 height 19
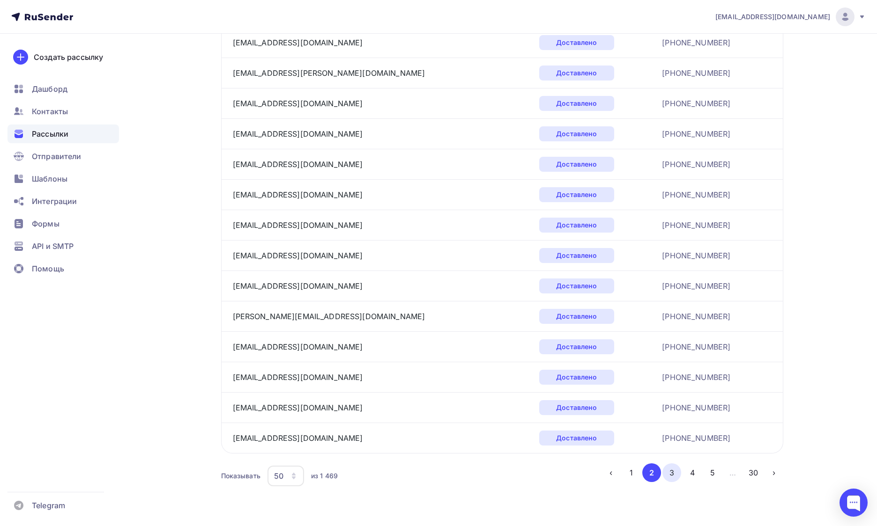
click at [673, 478] on button "3" at bounding box center [671, 473] width 19 height 19
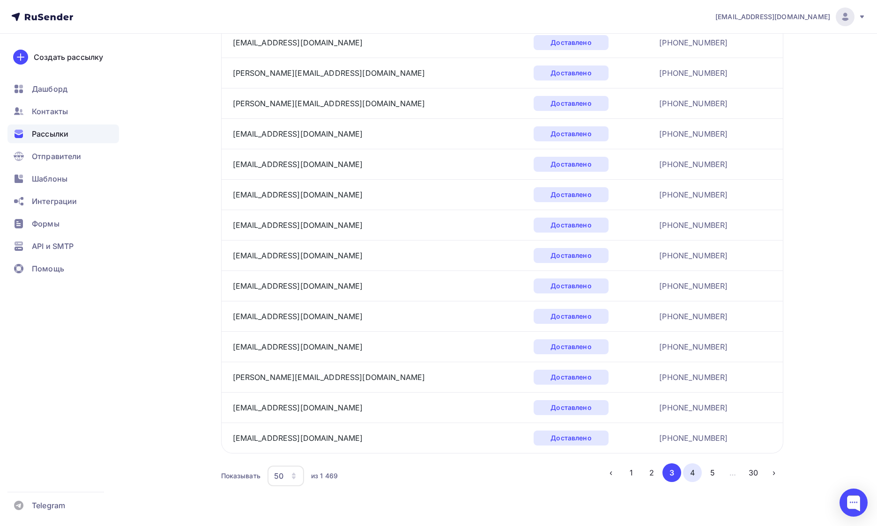
click at [694, 470] on button "4" at bounding box center [692, 473] width 19 height 19
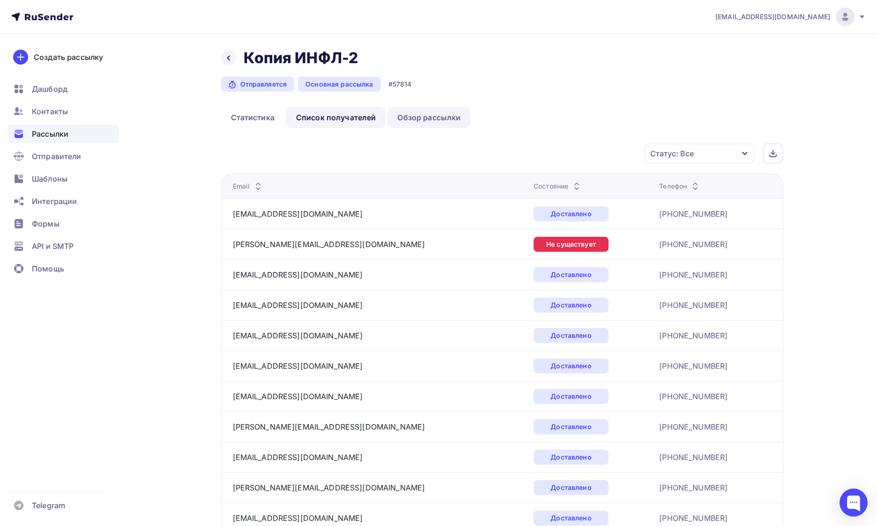
click at [430, 107] on link "Обзор рассылки" at bounding box center [428, 118] width 83 height 22
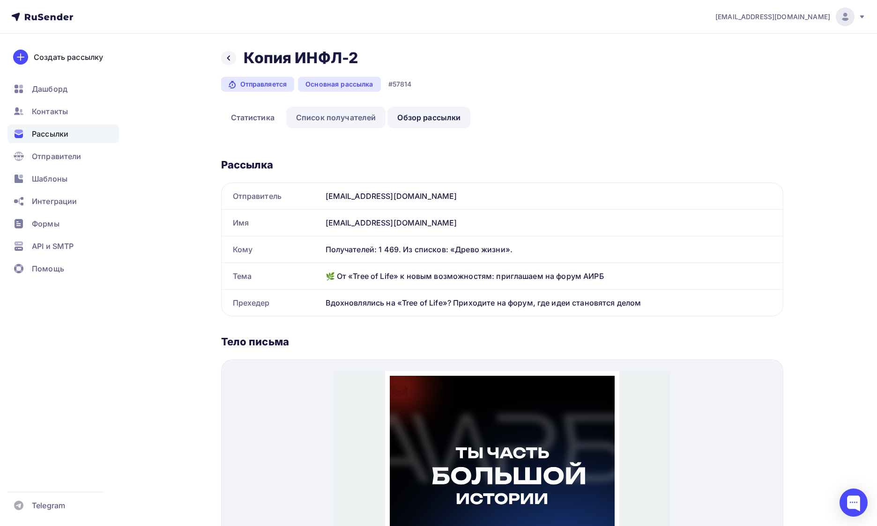
click at [342, 116] on link "Список получателей" at bounding box center [336, 118] width 100 height 22
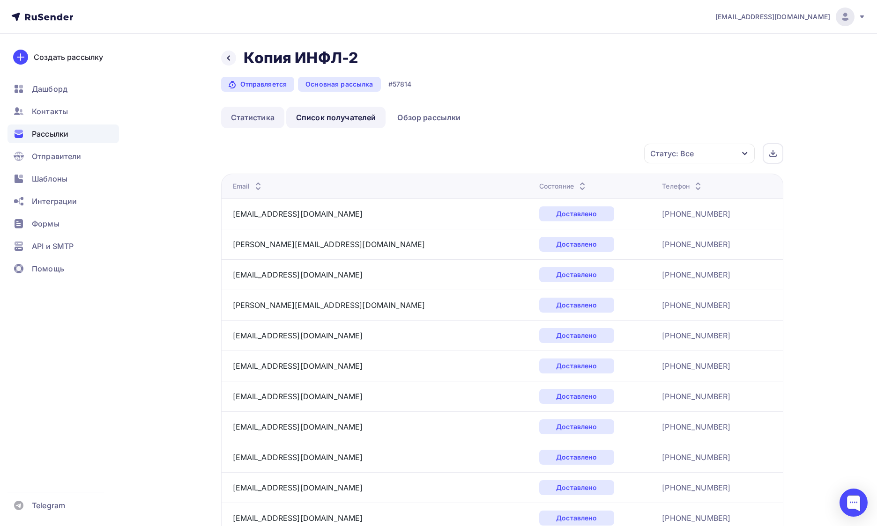
click at [276, 120] on link "Статистика" at bounding box center [252, 118] width 63 height 22
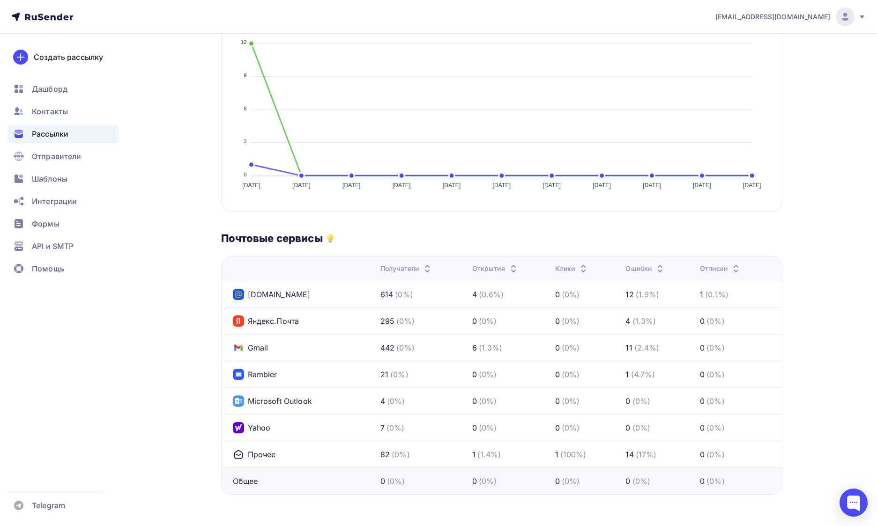
scroll to position [249, 0]
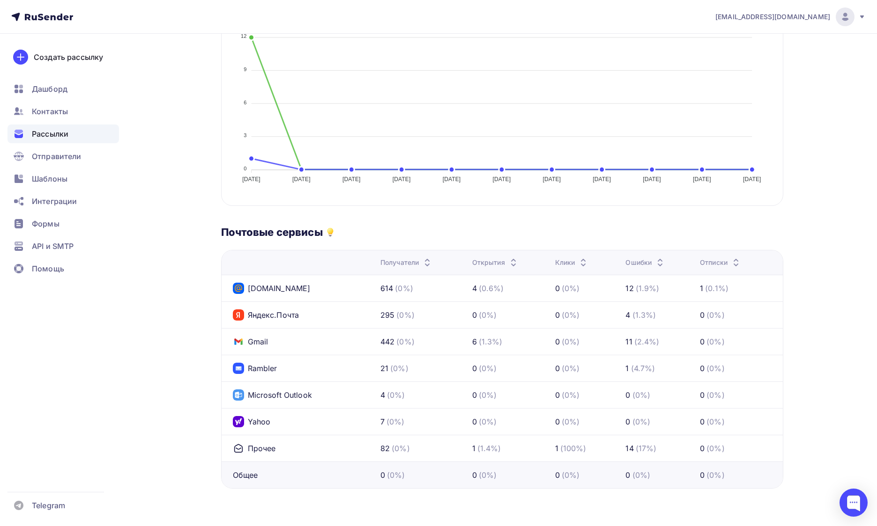
drag, startPoint x: 628, startPoint y: 290, endPoint x: 642, endPoint y: 291, distance: 14.1
click at [641, 290] on div "12 (1.9%)" at bounding box center [642, 288] width 34 height 11
click at [645, 296] on td "12 (1.9%)" at bounding box center [659, 288] width 74 height 27
click at [632, 289] on div "12" at bounding box center [629, 288] width 8 height 11
click at [219, 242] on div "Назад Копия ИНФЛ-2 Копия ИНФЛ-2 Отправляется Основная рассылка #57814 Статистик…" at bounding box center [439, 155] width 768 height 741
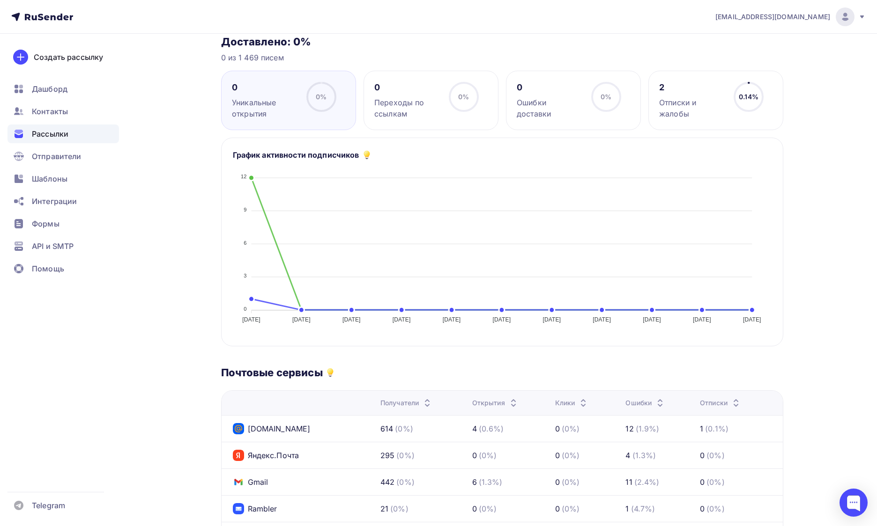
scroll to position [0, 0]
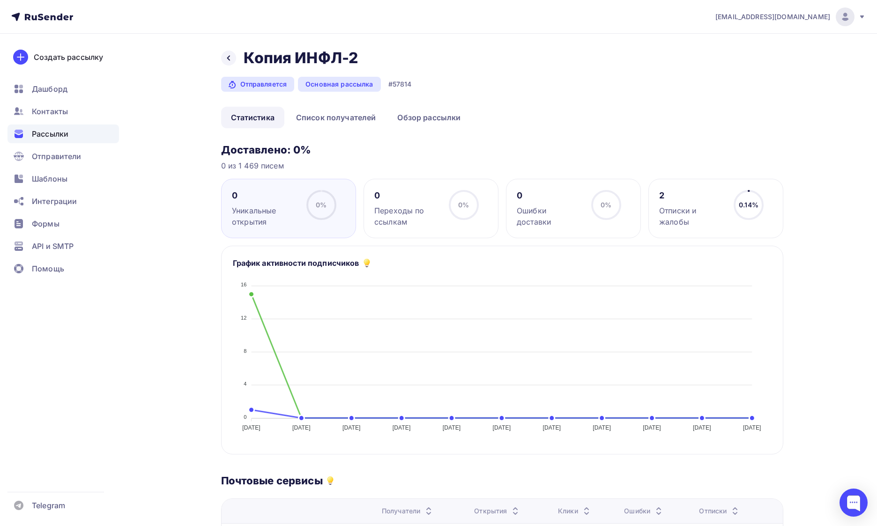
click at [681, 204] on div "2 Отписки и жалобы" at bounding box center [692, 208] width 66 height 37
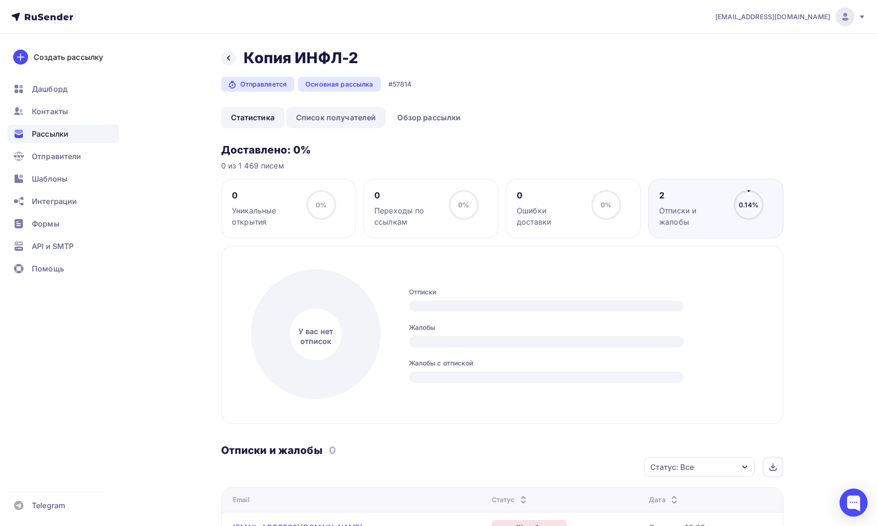
click at [301, 116] on link "Список получателей" at bounding box center [336, 118] width 100 height 22
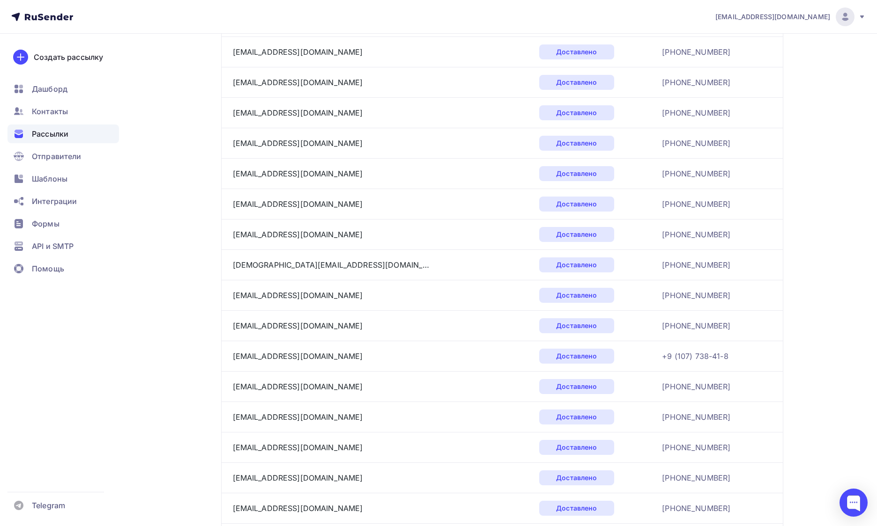
scroll to position [1268, 0]
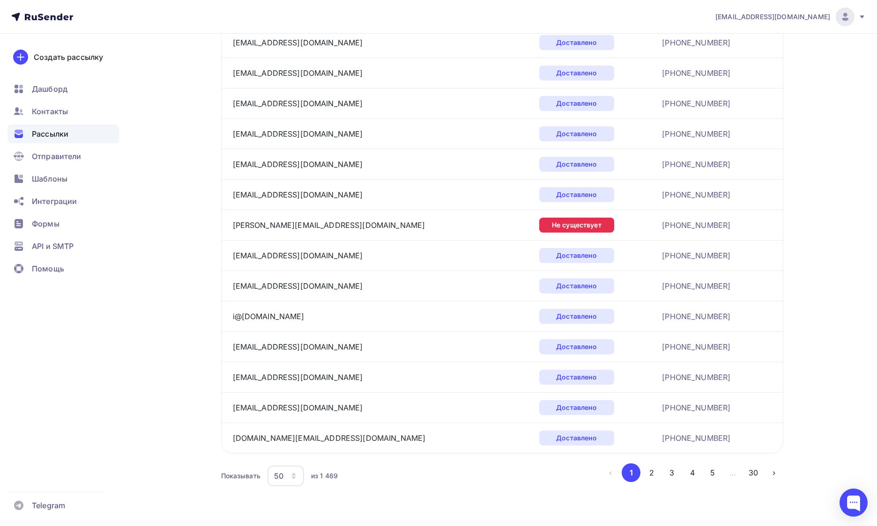
click at [294, 474] on icon "button" at bounding box center [294, 474] width 4 height 3
click at [299, 449] on div "100" at bounding box center [323, 447] width 90 height 11
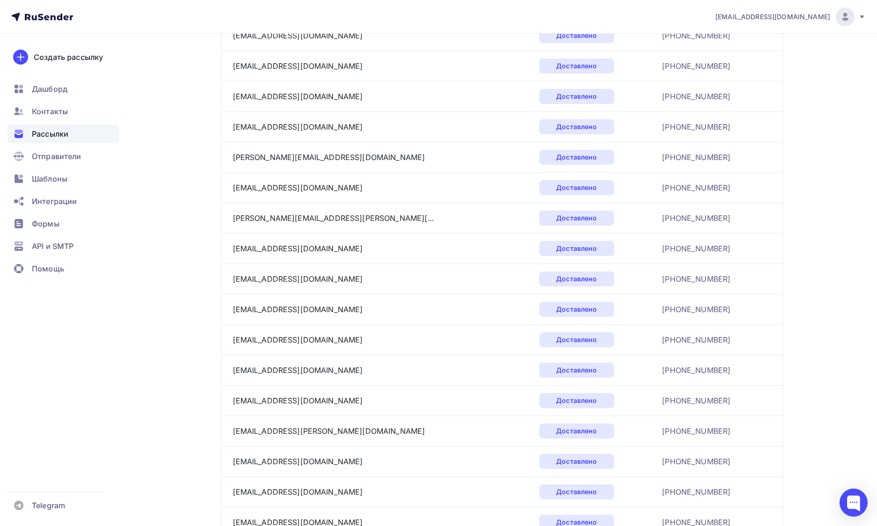
scroll to position [2790, 0]
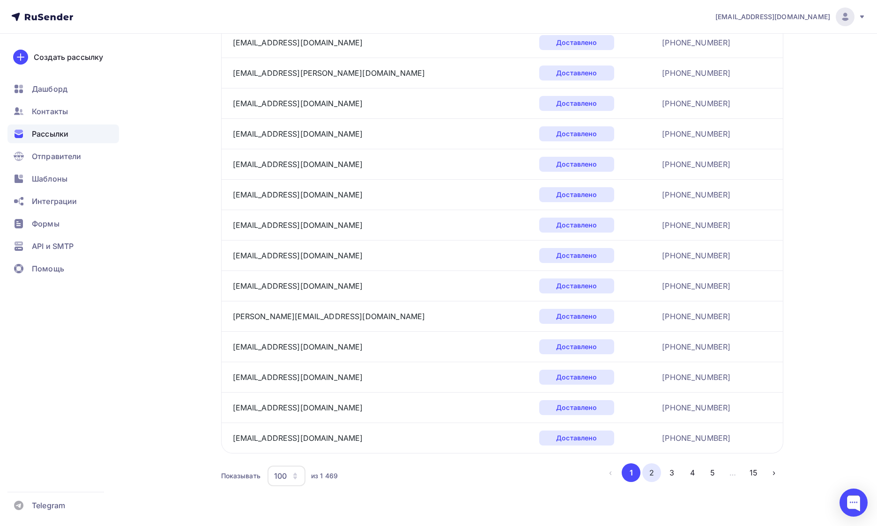
click at [654, 474] on button "2" at bounding box center [651, 473] width 19 height 19
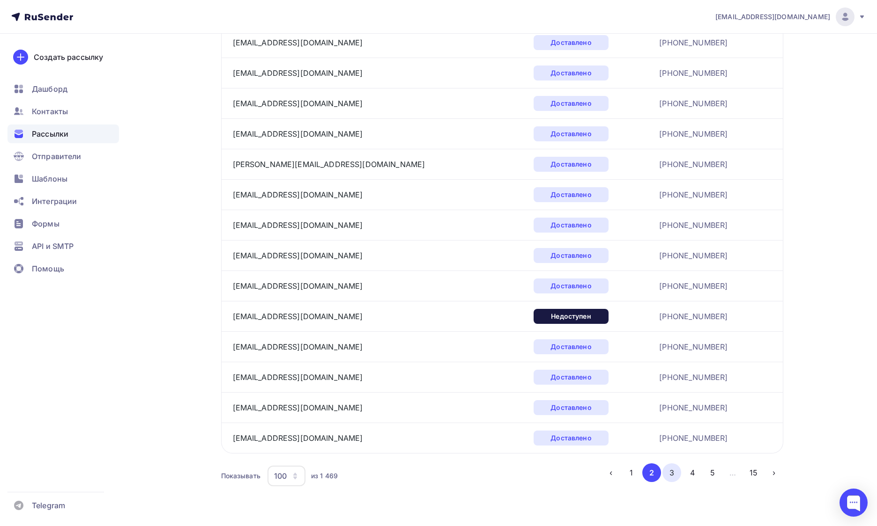
click at [669, 467] on button "3" at bounding box center [671, 473] width 19 height 19
click at [687, 478] on button "4" at bounding box center [692, 473] width 19 height 19
click at [712, 479] on button "5" at bounding box center [712, 473] width 19 height 19
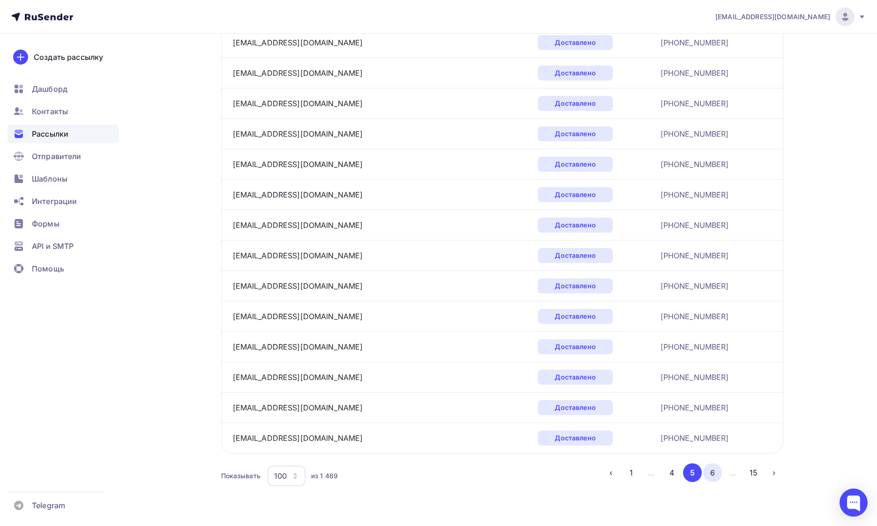
click at [714, 472] on button "6" at bounding box center [712, 473] width 19 height 19
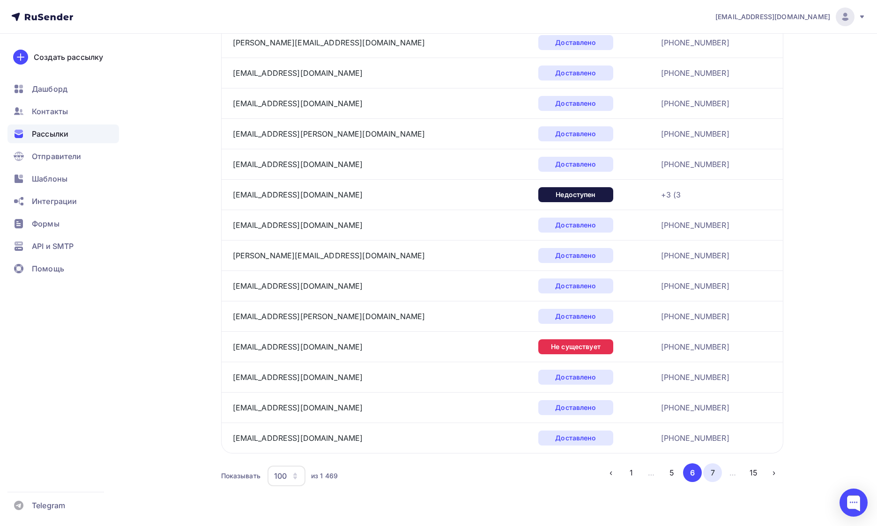
click at [715, 474] on button "7" at bounding box center [712, 473] width 19 height 19
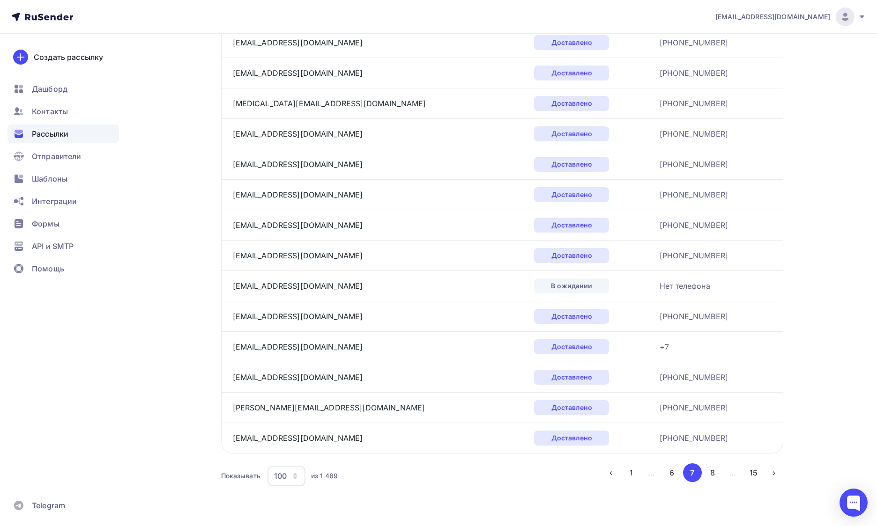
click at [719, 480] on ul "‹ 1 … 6 7 8 … 15 ›" at bounding box center [692, 473] width 182 height 19
click at [718, 472] on button "8" at bounding box center [712, 473] width 19 height 19
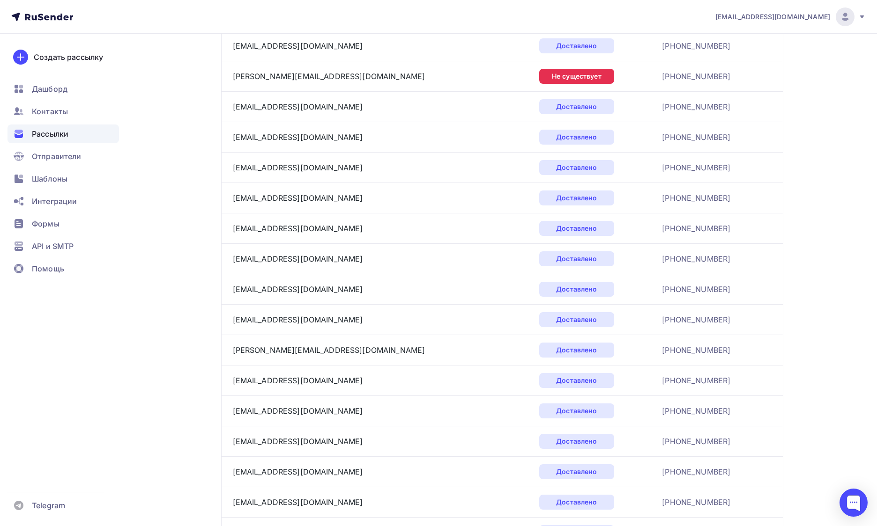
scroll to position [0, 0]
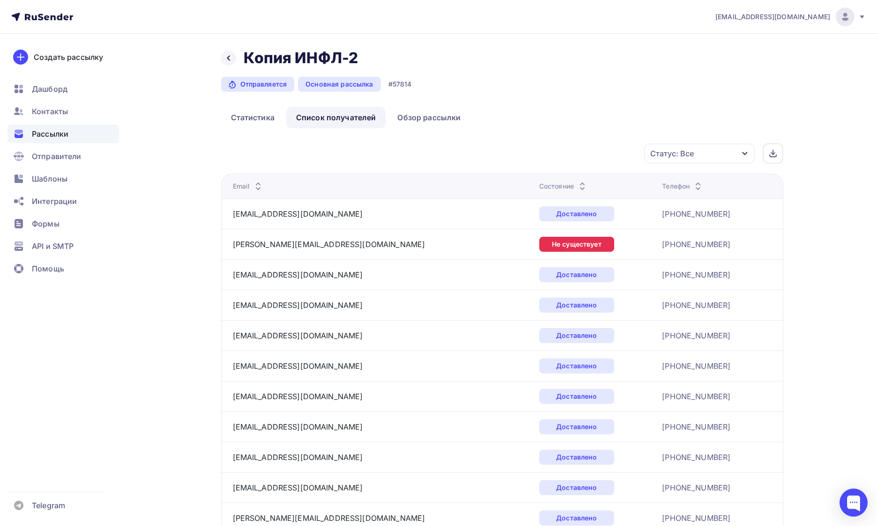
click at [259, 83] on div "Отправляется" at bounding box center [258, 84] width 74 height 15
click at [227, 65] on div at bounding box center [228, 58] width 15 height 15
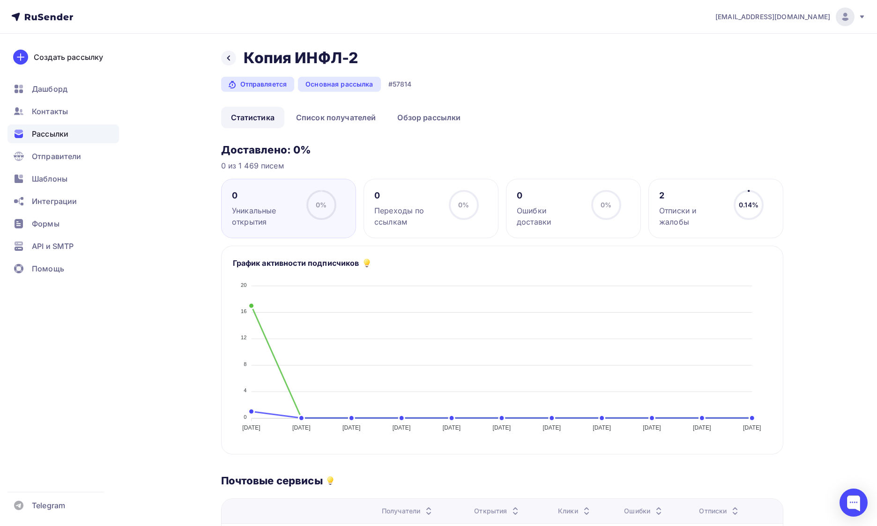
click at [318, 211] on circle at bounding box center [321, 205] width 28 height 28
click at [0, 0] on icon at bounding box center [0, 0] width 0 height 0
click at [472, 228] on div "0 Переходы по ссылкам 0% 0%" at bounding box center [430, 208] width 135 height 59
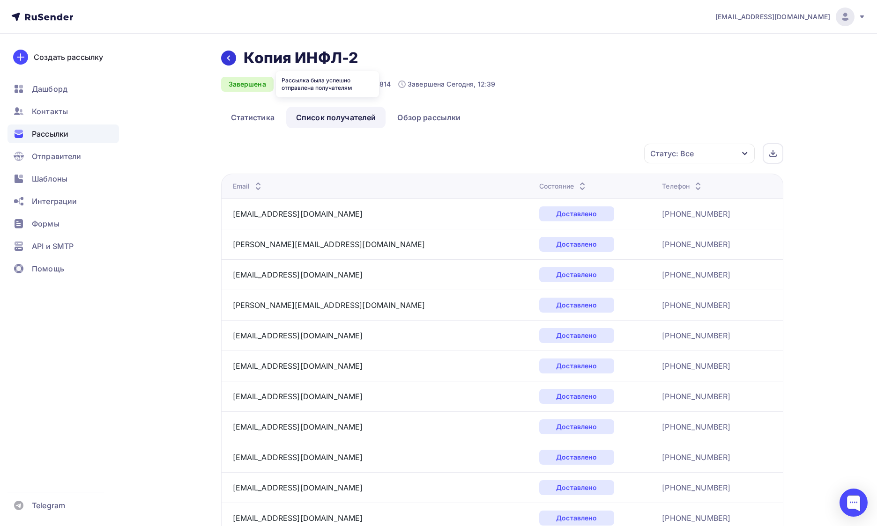
click at [230, 62] on div at bounding box center [228, 58] width 15 height 15
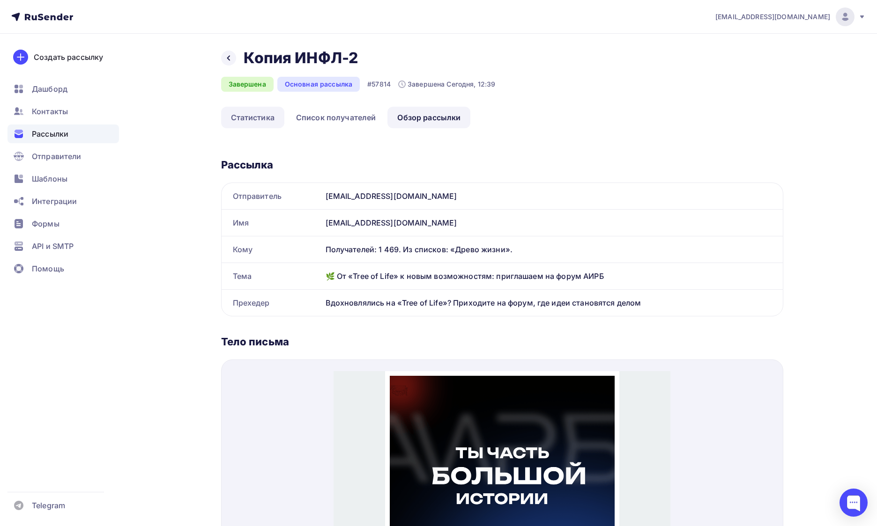
click at [259, 117] on link "Статистика" at bounding box center [252, 118] width 63 height 22
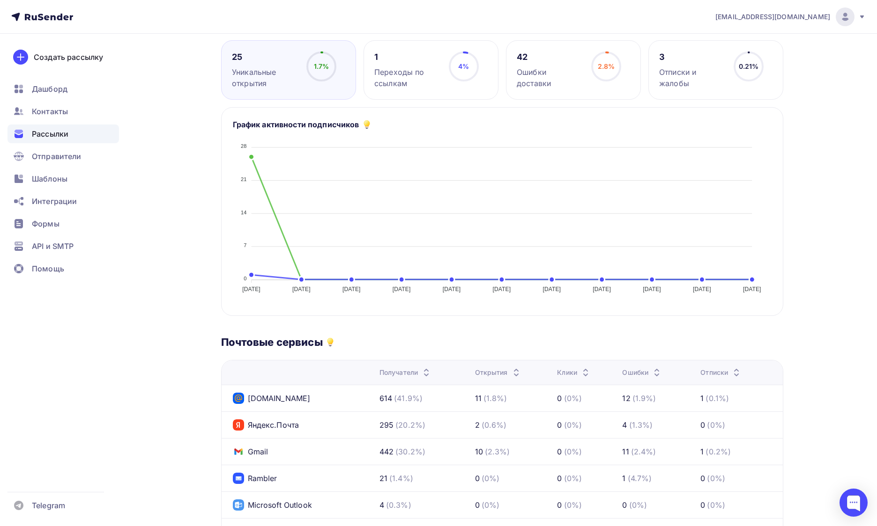
scroll to position [133, 0]
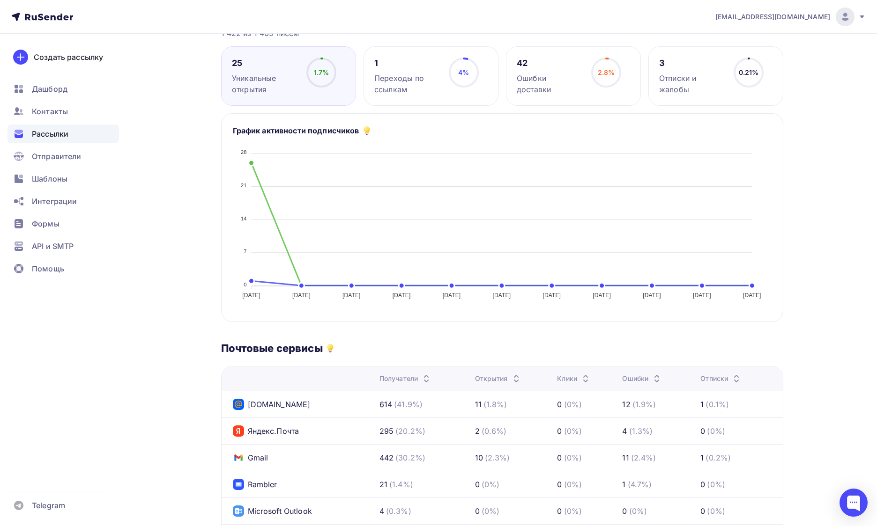
click at [583, 96] on div "42 Ошибки доставки 2.8% 2.8%" at bounding box center [573, 75] width 135 height 59
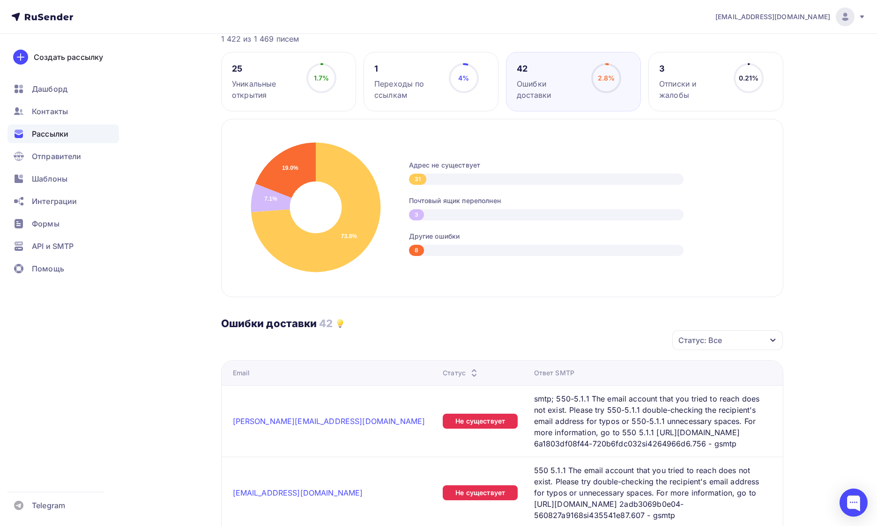
scroll to position [98, 0]
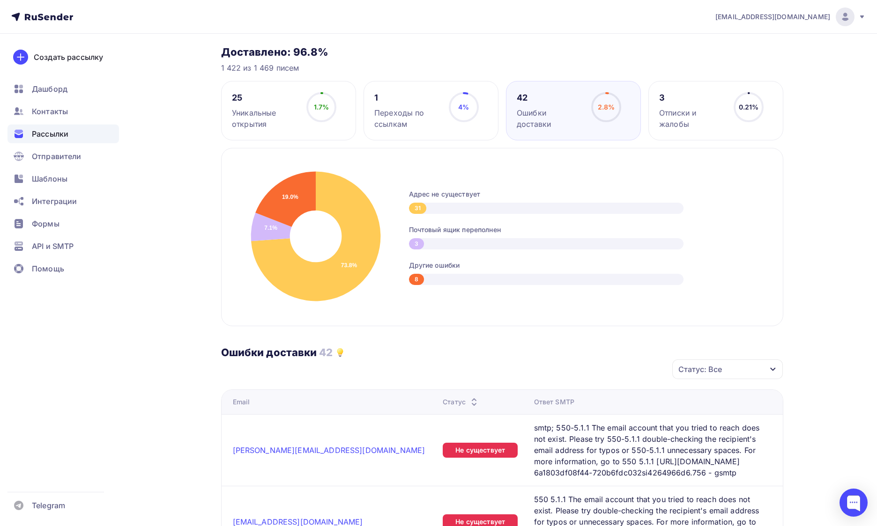
click at [440, 117] on div "4% 4%" at bounding box center [463, 110] width 47 height 37
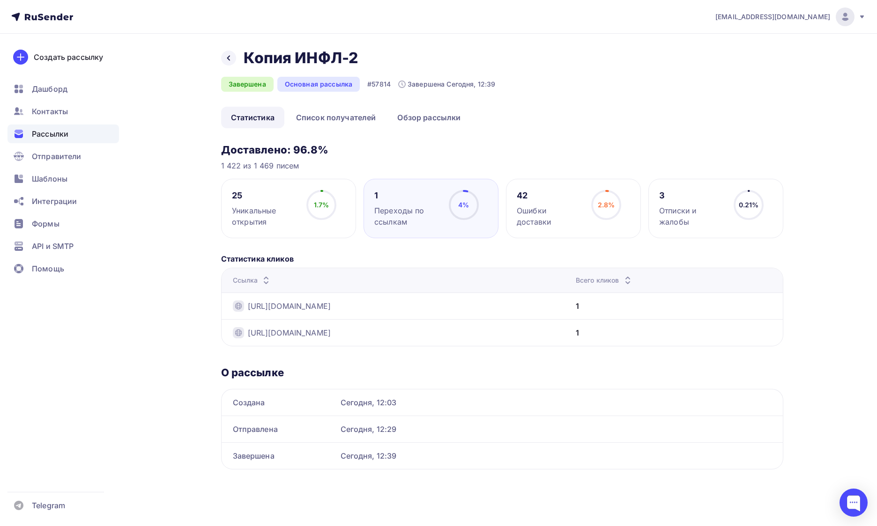
scroll to position [0, 0]
click at [307, 206] on circle at bounding box center [321, 205] width 28 height 28
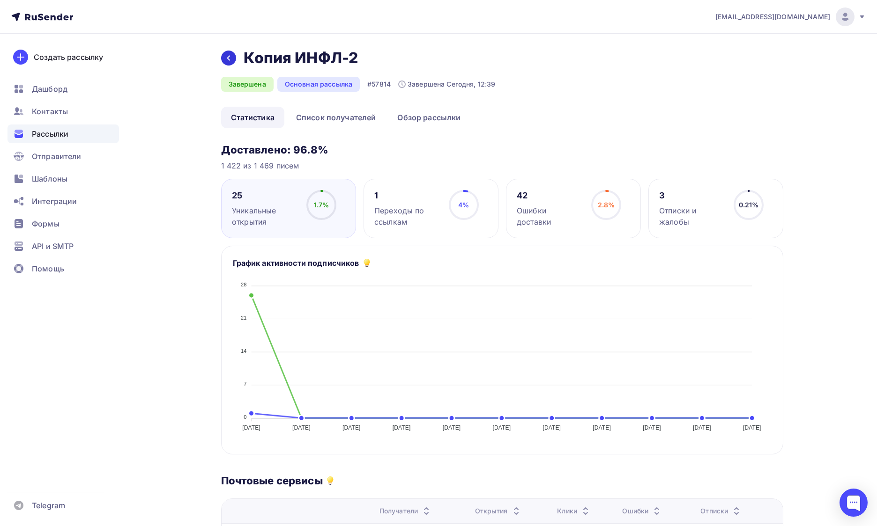
click at [234, 62] on div "Назад Копия ИНФЛ-2 Копия ИНФЛ-2" at bounding box center [358, 58] width 274 height 19
click at [235, 61] on div at bounding box center [228, 58] width 15 height 15
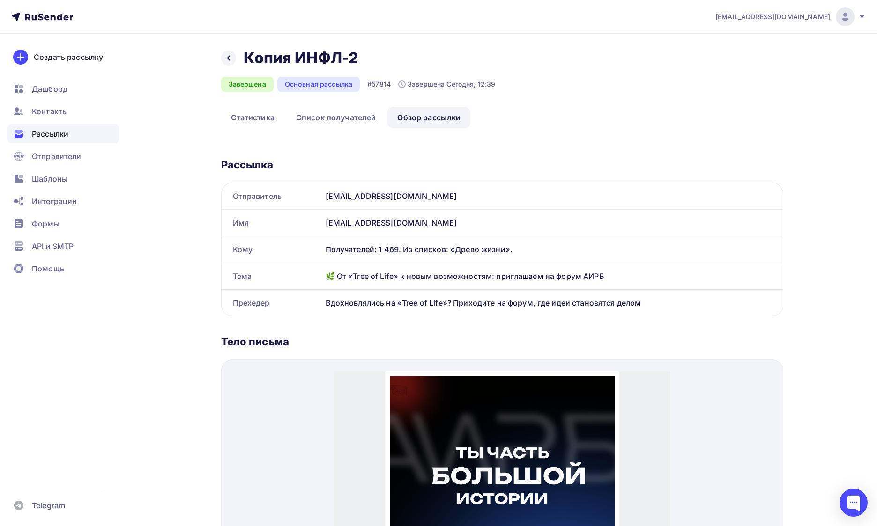
click at [256, 106] on div "Назад Копия ИНФЛ-2 Копия ИНФЛ-2 Завершена Основная рассылка #57814 Завершена Се…" at bounding box center [502, 78] width 562 height 58
click at [256, 124] on link "Статистика" at bounding box center [252, 118] width 63 height 22
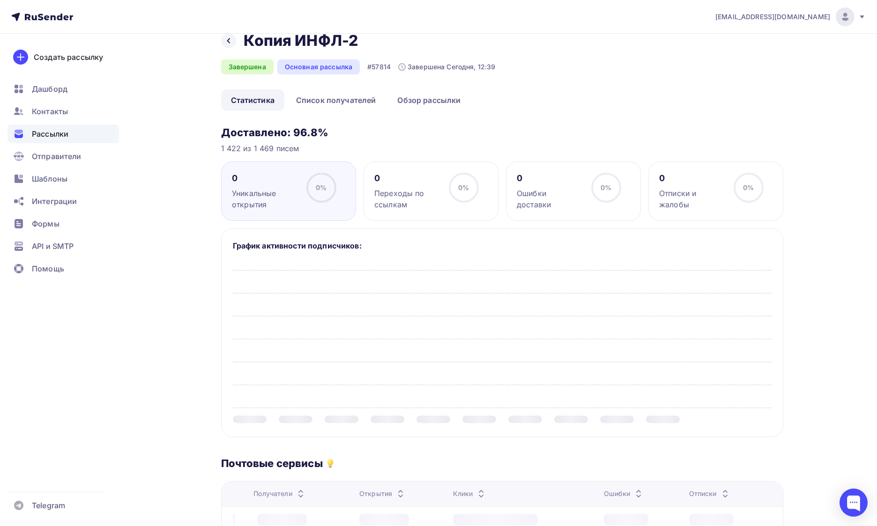
scroll to position [34, 0]
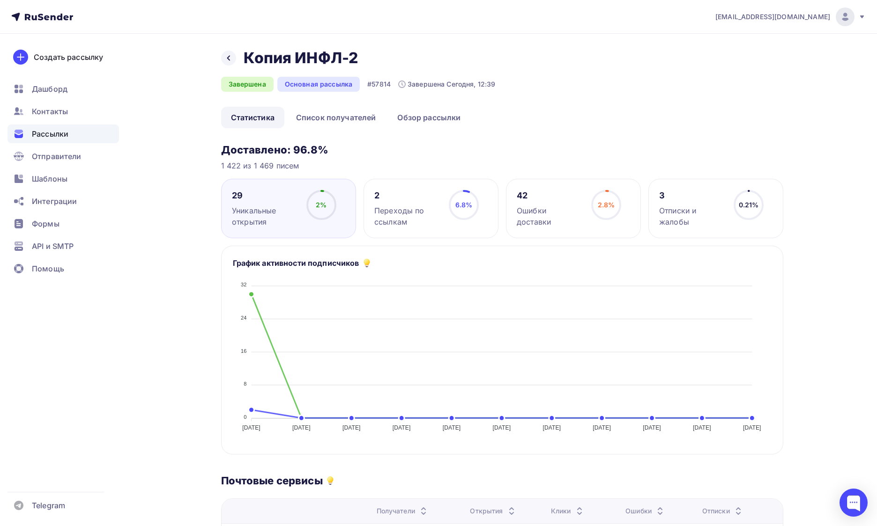
click at [418, 207] on div "Переходы по ссылкам" at bounding box center [407, 216] width 66 height 22
